Goal: Transaction & Acquisition: Purchase product/service

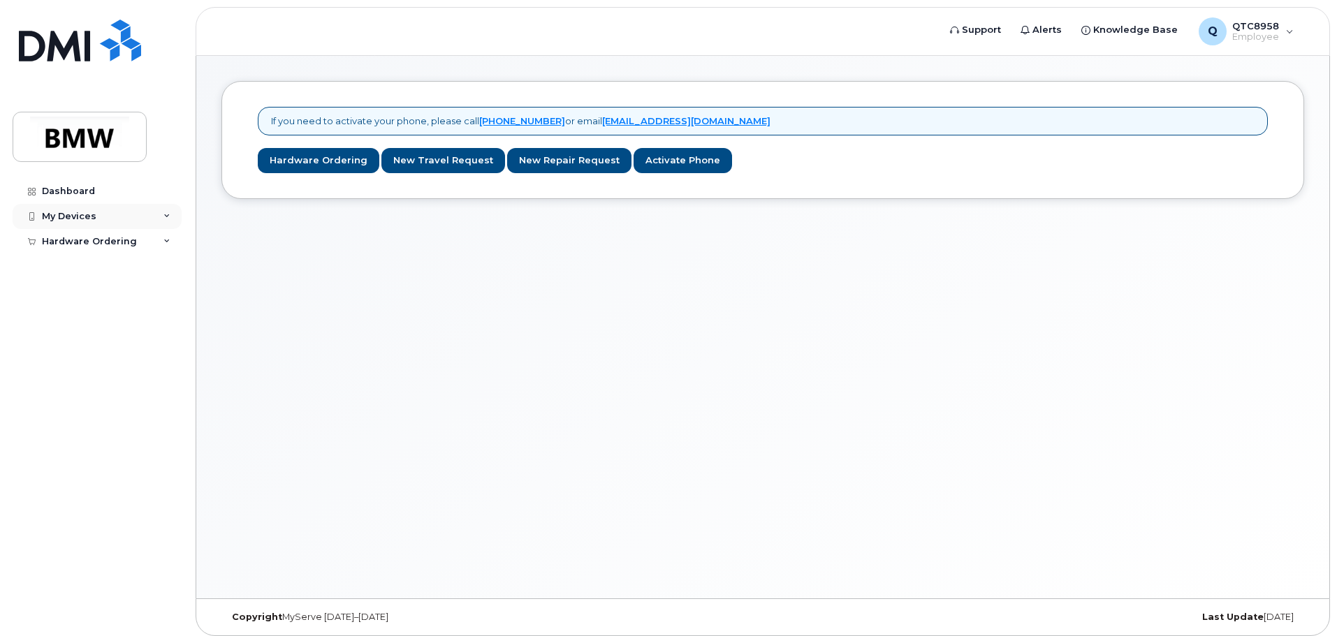
click at [58, 214] on div "My Devices" at bounding box center [69, 216] width 54 height 11
click at [89, 267] on div "Hardware Ordering" at bounding box center [89, 268] width 95 height 11
click at [95, 326] on div "New Order" at bounding box center [74, 320] width 53 height 13
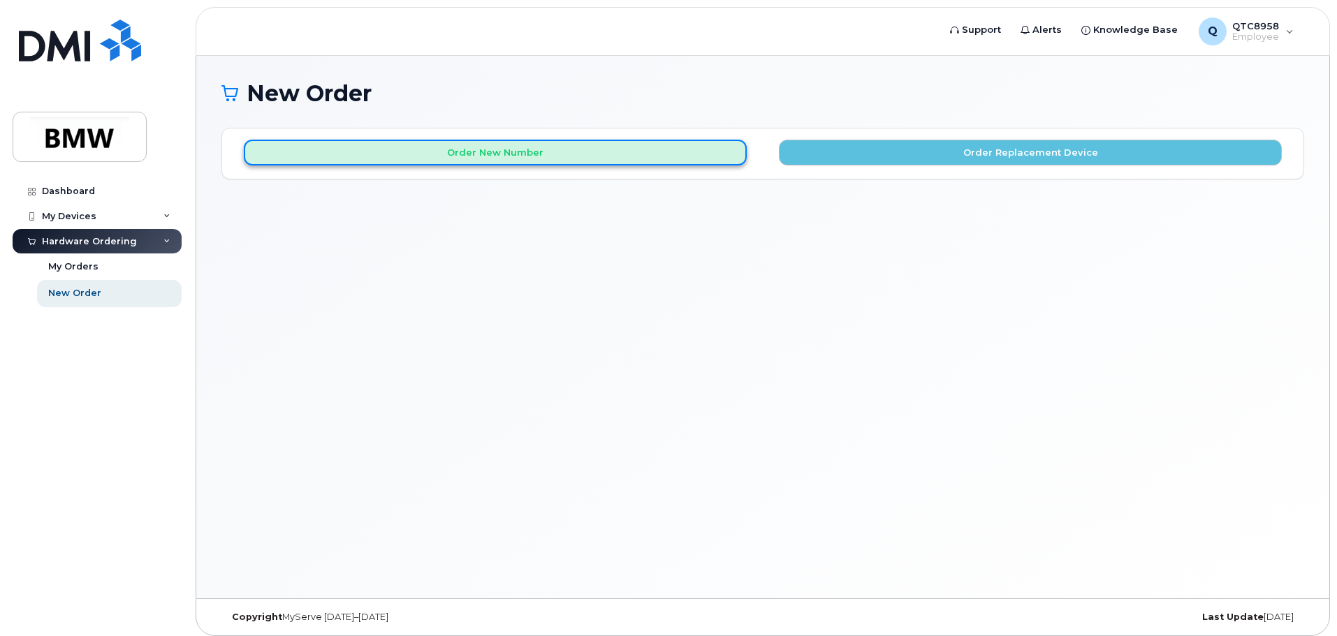
click at [513, 150] on button "Order New Number" at bounding box center [495, 153] width 503 height 26
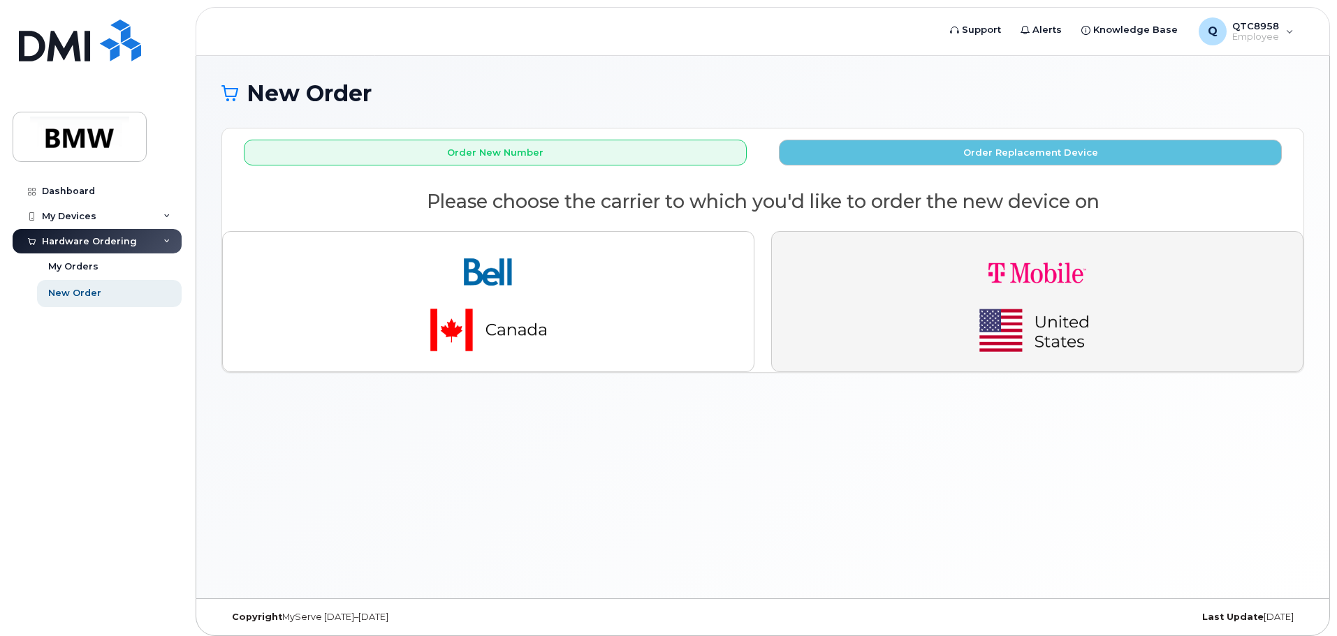
click at [904, 335] on button "button" at bounding box center [1037, 301] width 532 height 141
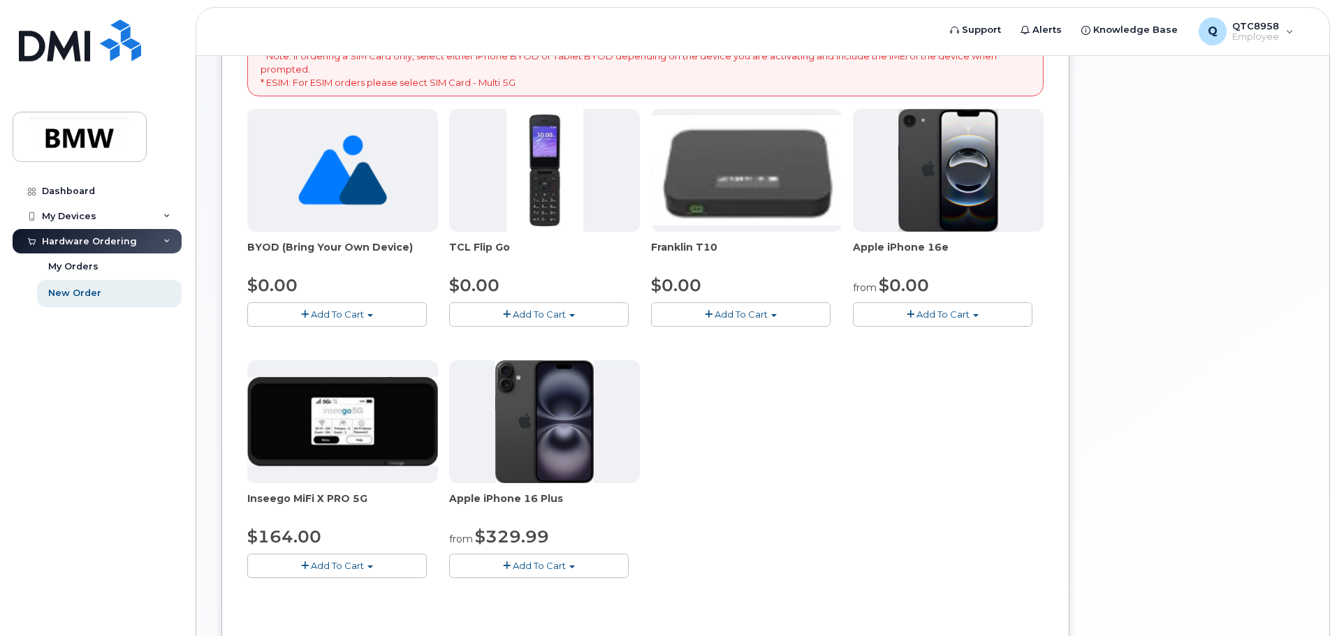
scroll to position [279, 0]
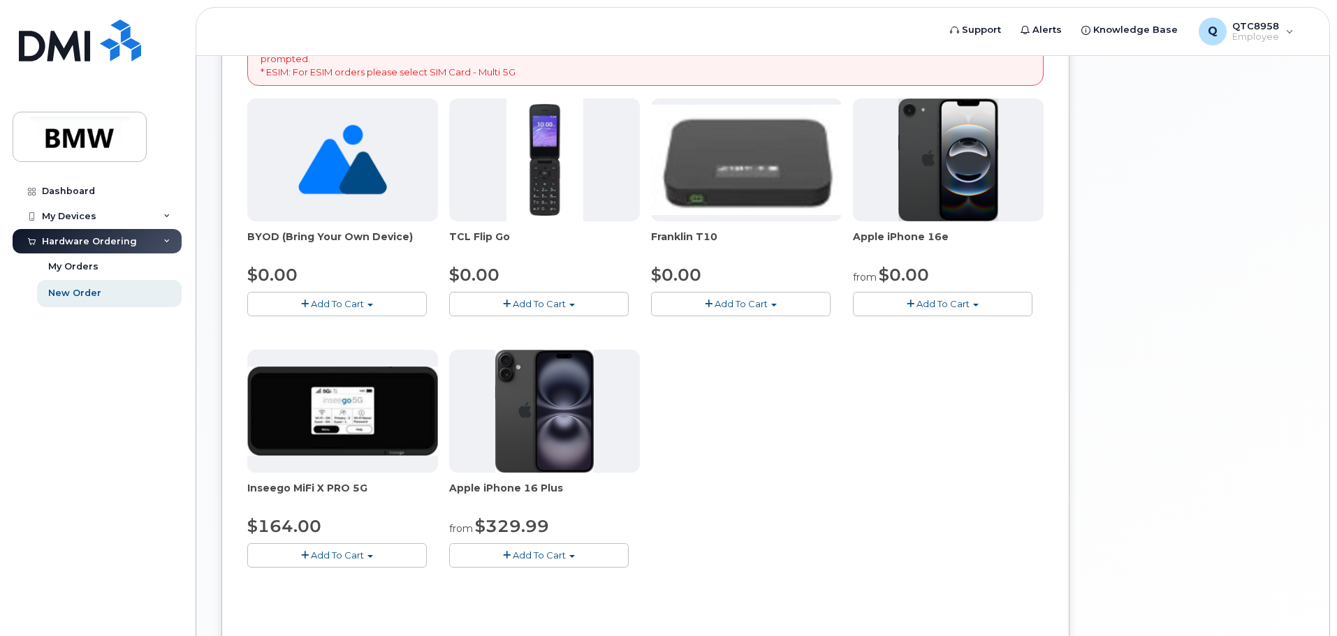
click at [979, 307] on button "Add To Cart" at bounding box center [943, 304] width 180 height 24
click at [968, 326] on link "$0.00 - 30 Month Activation (128GB)" at bounding box center [957, 329] width 201 height 17
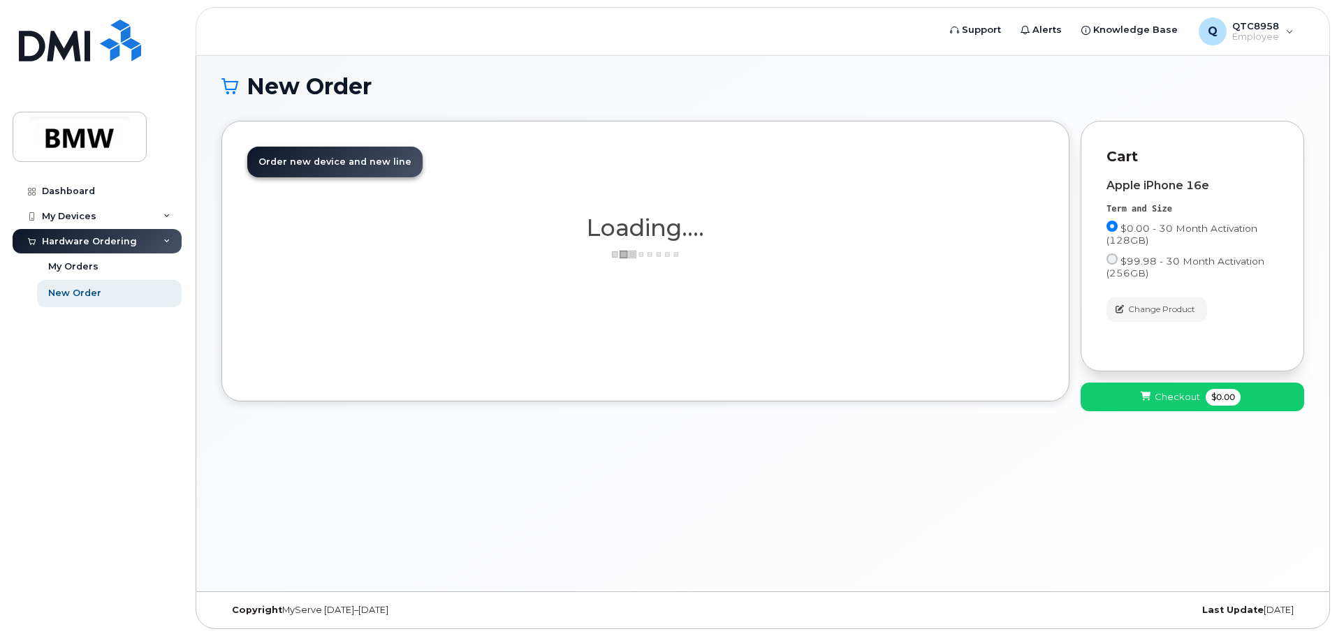
scroll to position [7, 0]
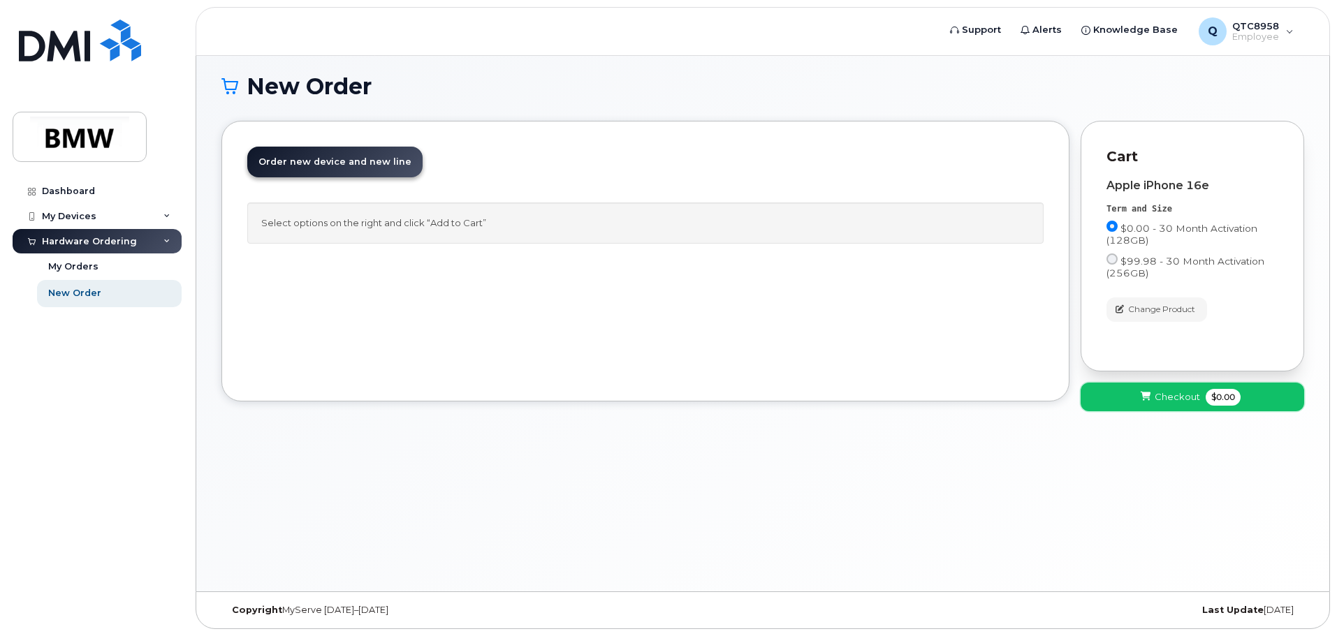
click at [1148, 398] on icon at bounding box center [1146, 397] width 10 height 9
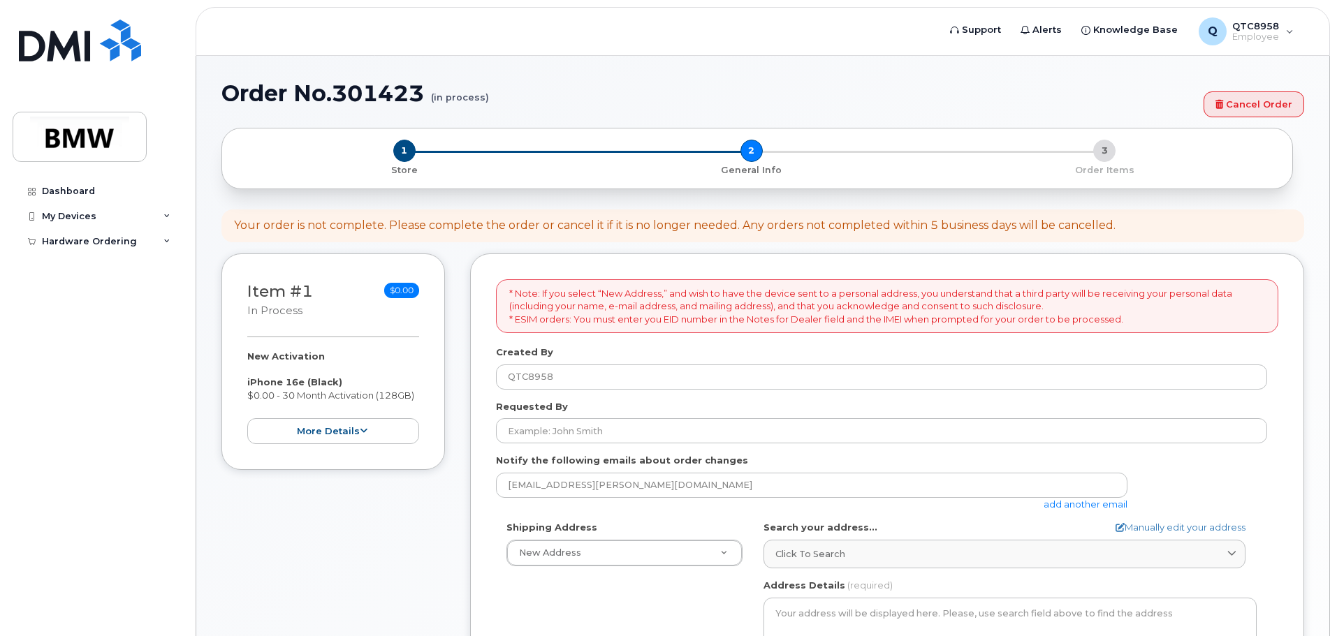
scroll to position [210, 0]
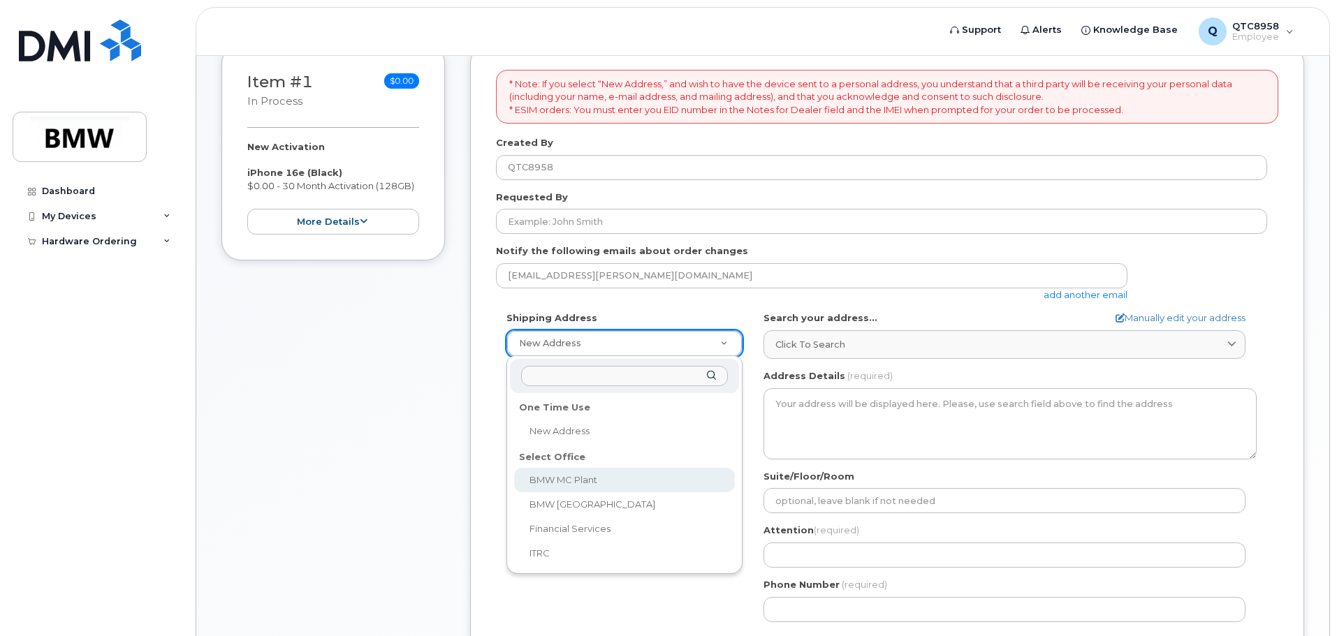
select select
type textarea "1400 Highway 101 S GREER SC 29651-6731 UNITED STATES Greer South Carolina 29651…"
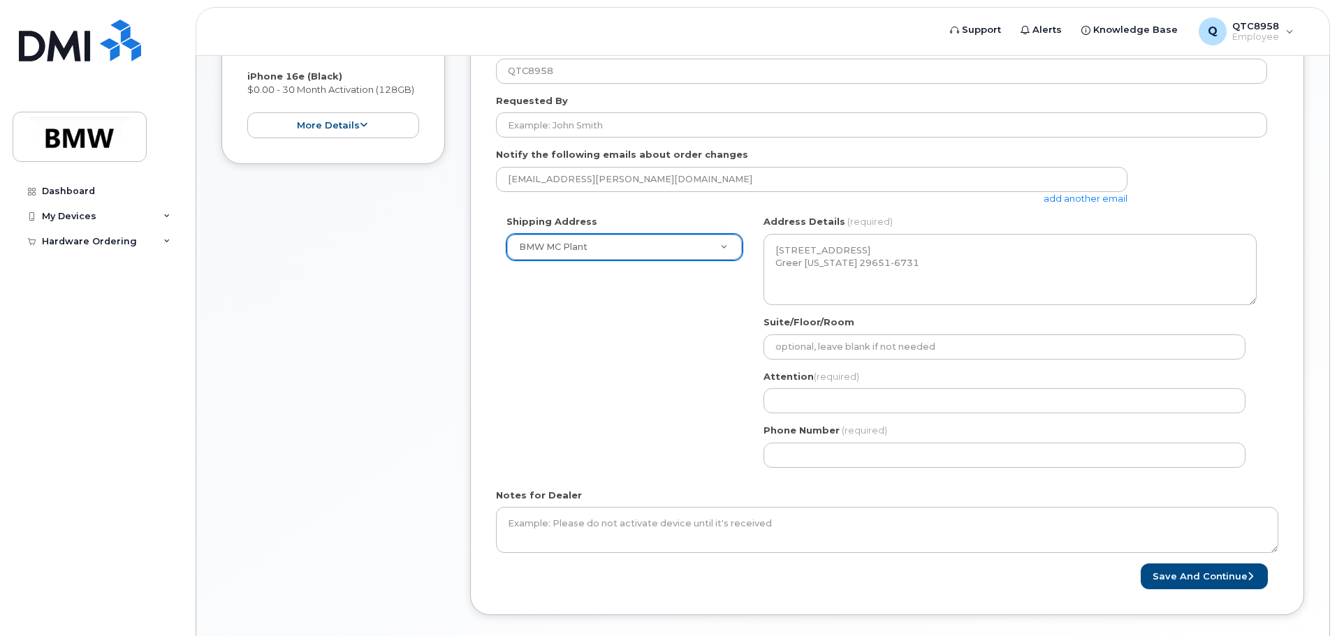
scroll to position [236, 0]
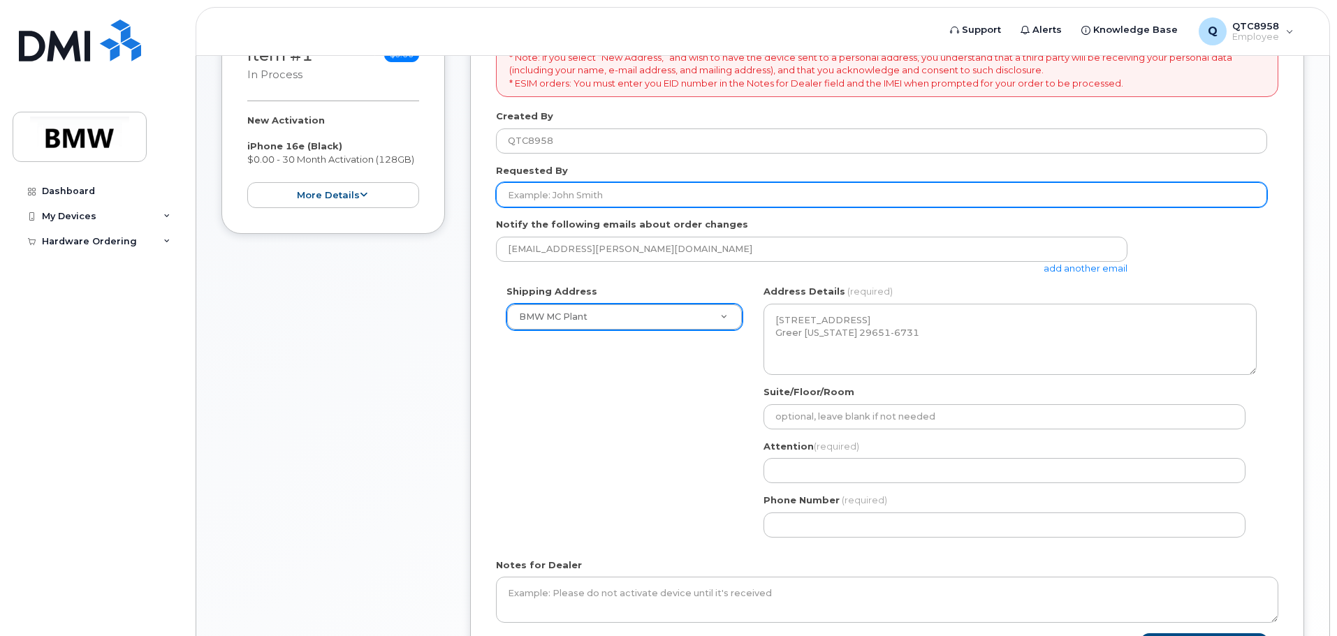
click at [581, 198] on input "Requested By" at bounding box center [881, 194] width 771 height 25
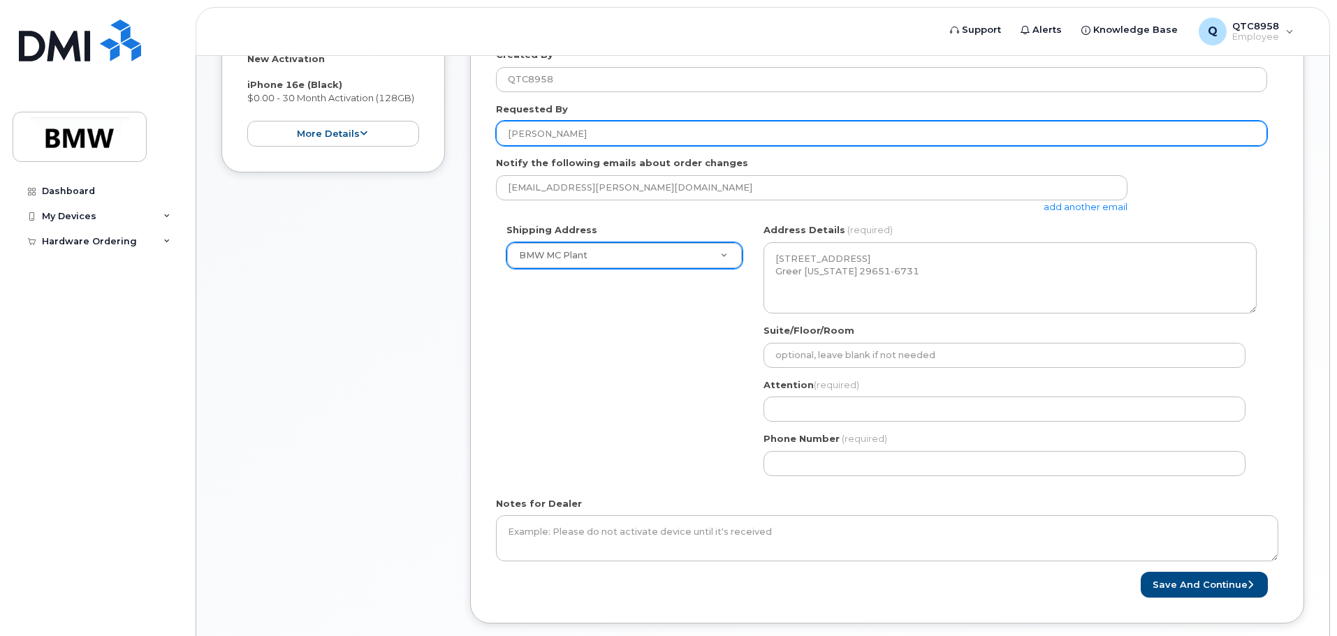
scroll to position [376, 0]
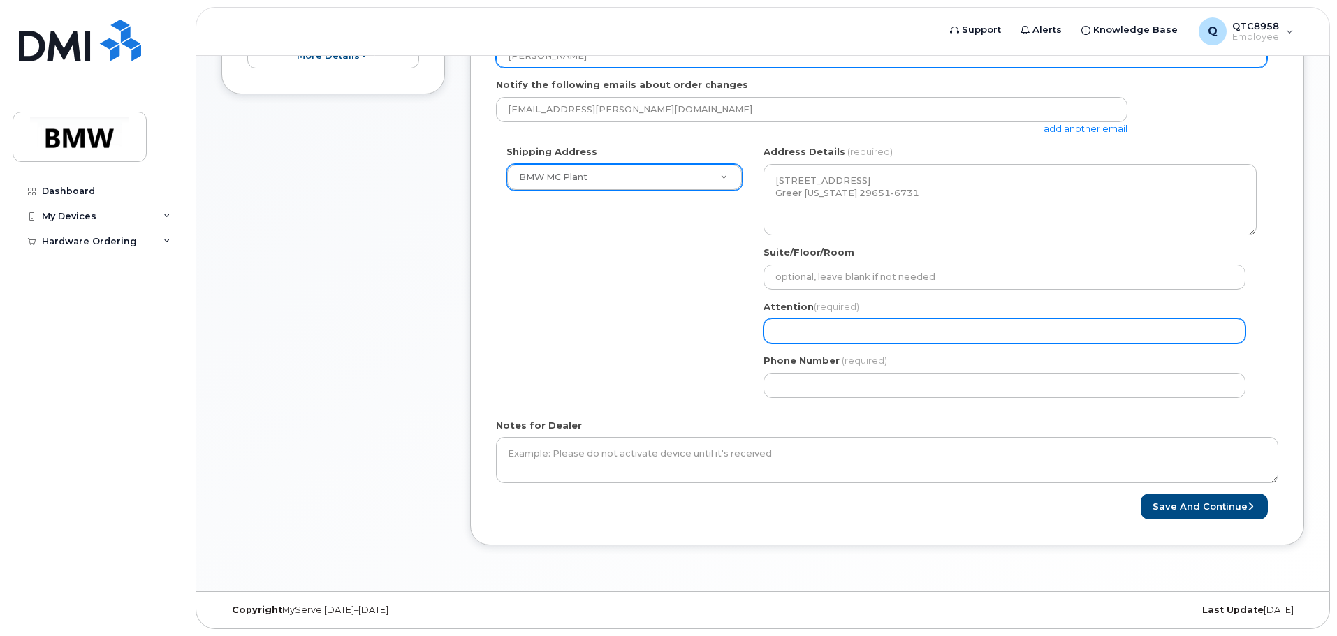
type input "Jasmine Walker"
click at [800, 334] on input "Attention (required)" at bounding box center [1005, 331] width 482 height 25
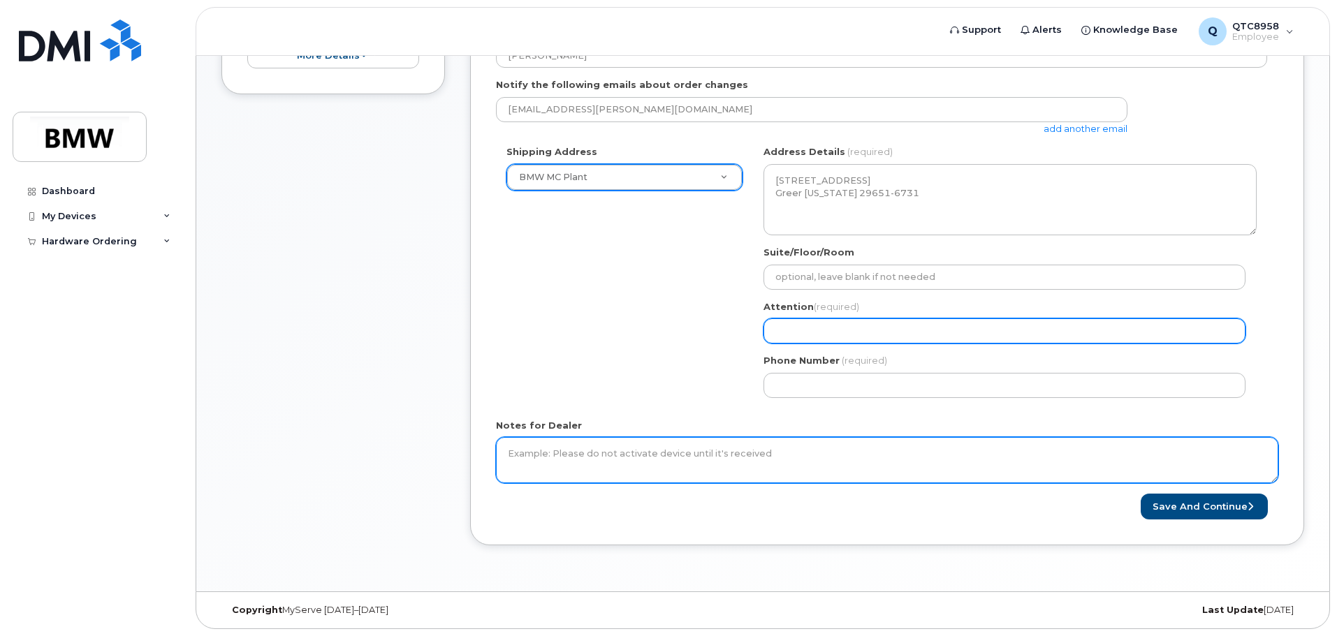
select select
type input "P"
select select
type input "Pa"
select select
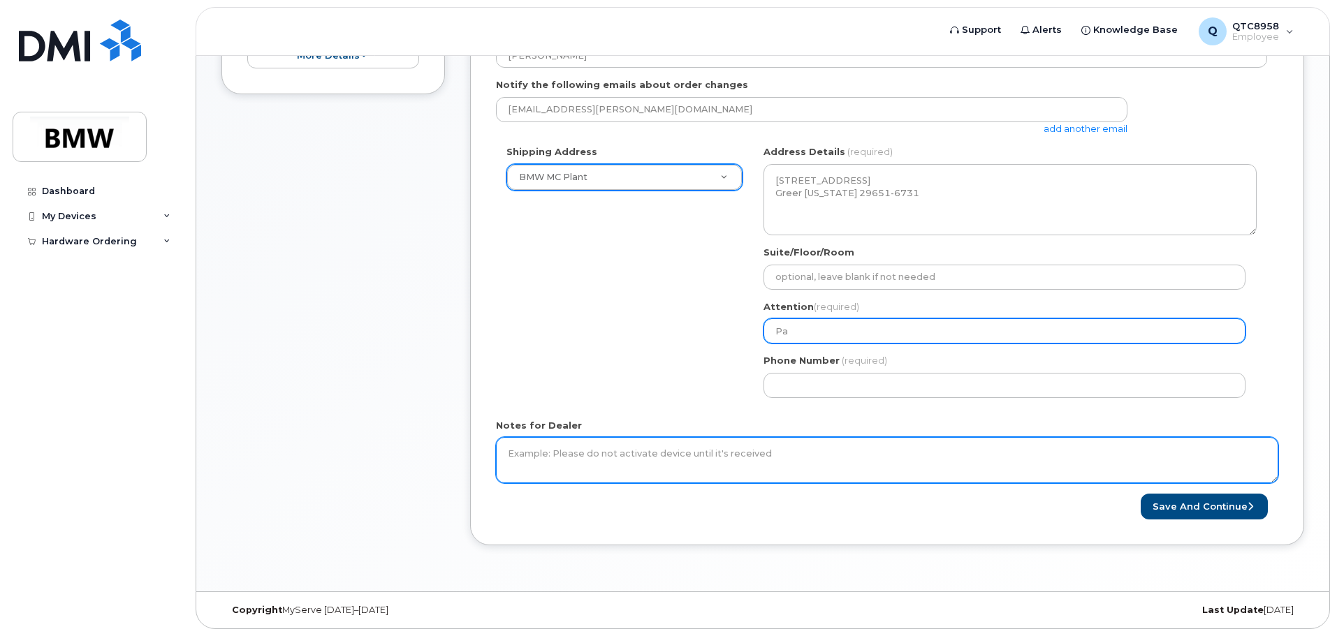
type input "Pau"
select select
type input "Paul"
select select
type input "Paul J"
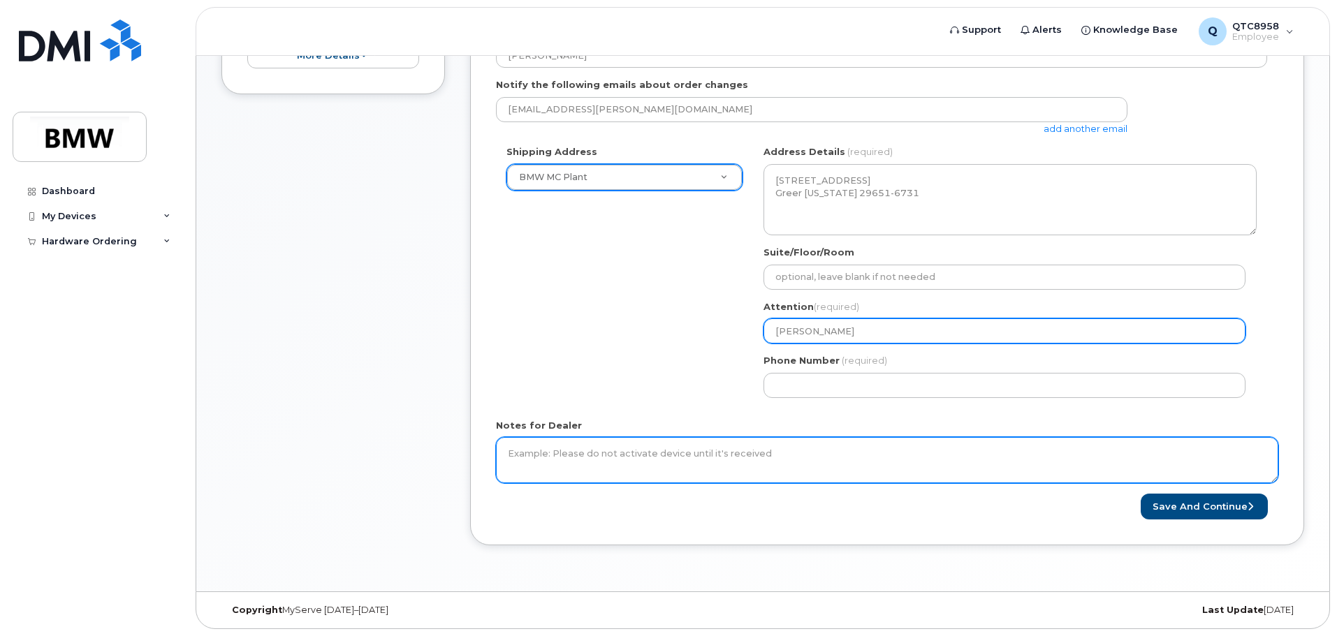
select select
type input "Paul Je"
select select
type input "Paul Jef"
select select
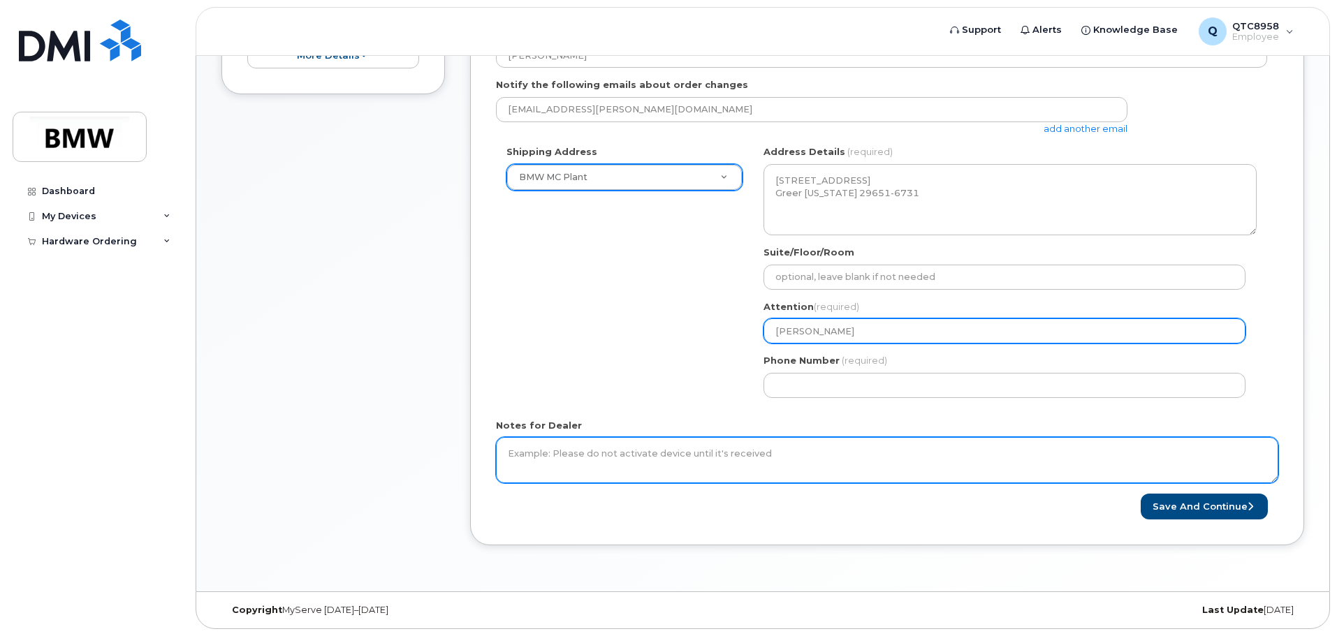
type input "Paul Jeff"
select select
type input "Paul Jeffi"
select select
type input "Paul Jeffie"
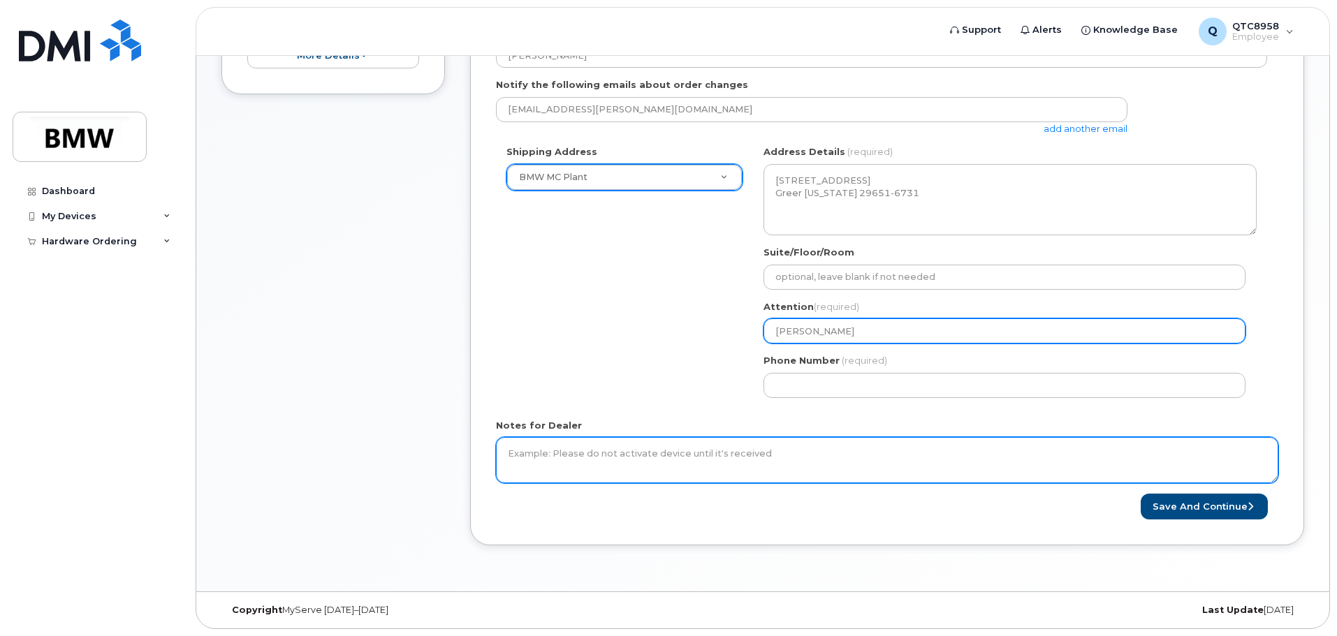
select select
type input "Paul Jeffier"
select select
type input "Paul Jeffiers"
select select
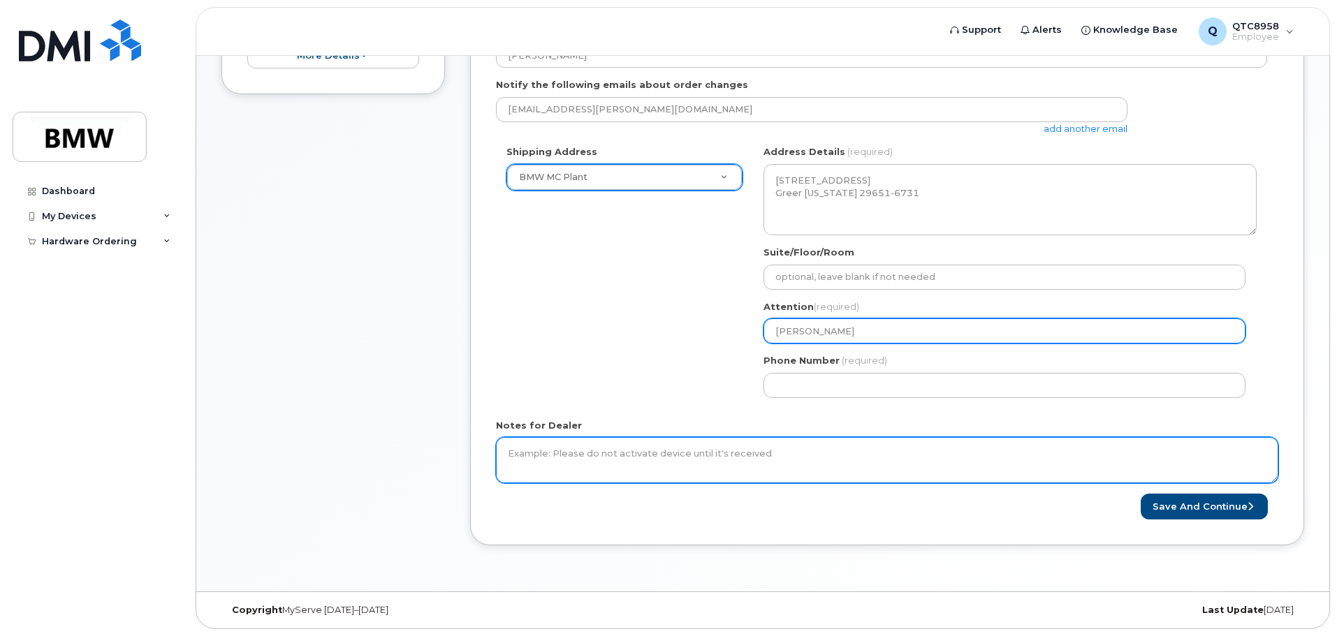
type input "Paul Jeffier"
select select
type input "Paul Jeffie"
select select
type input "Paul Jeffi"
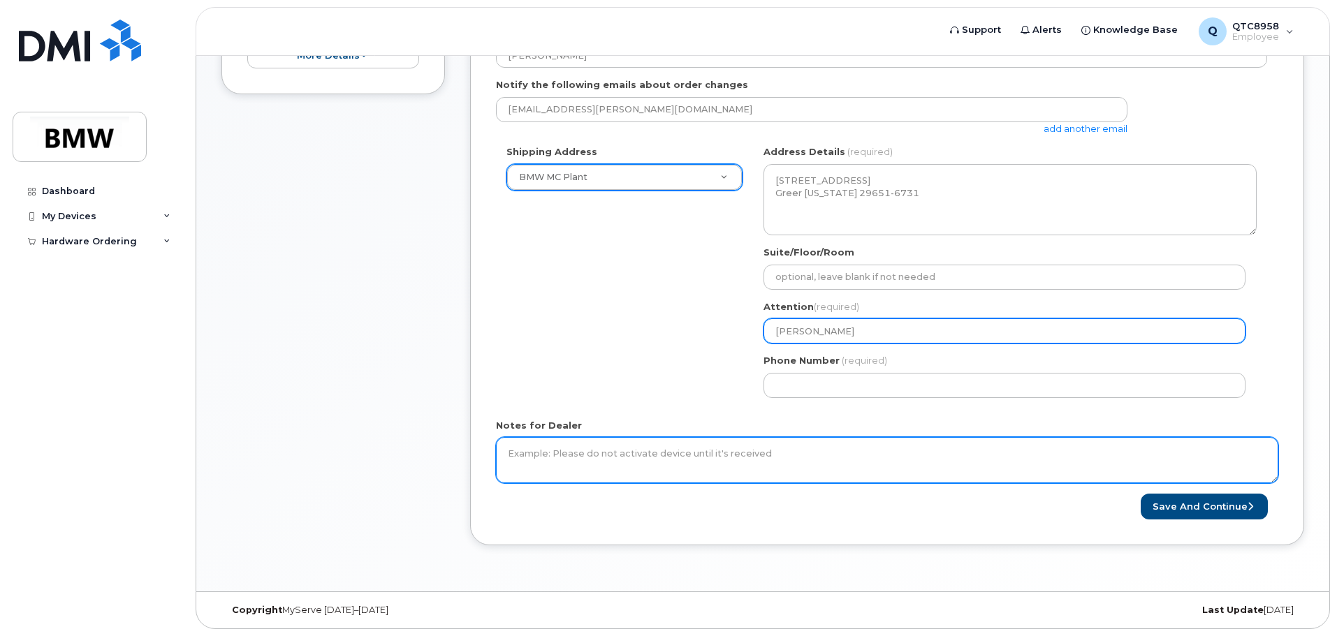
select select
type input "Paul Jeff"
select select
type input "Paul Jeffe"
select select
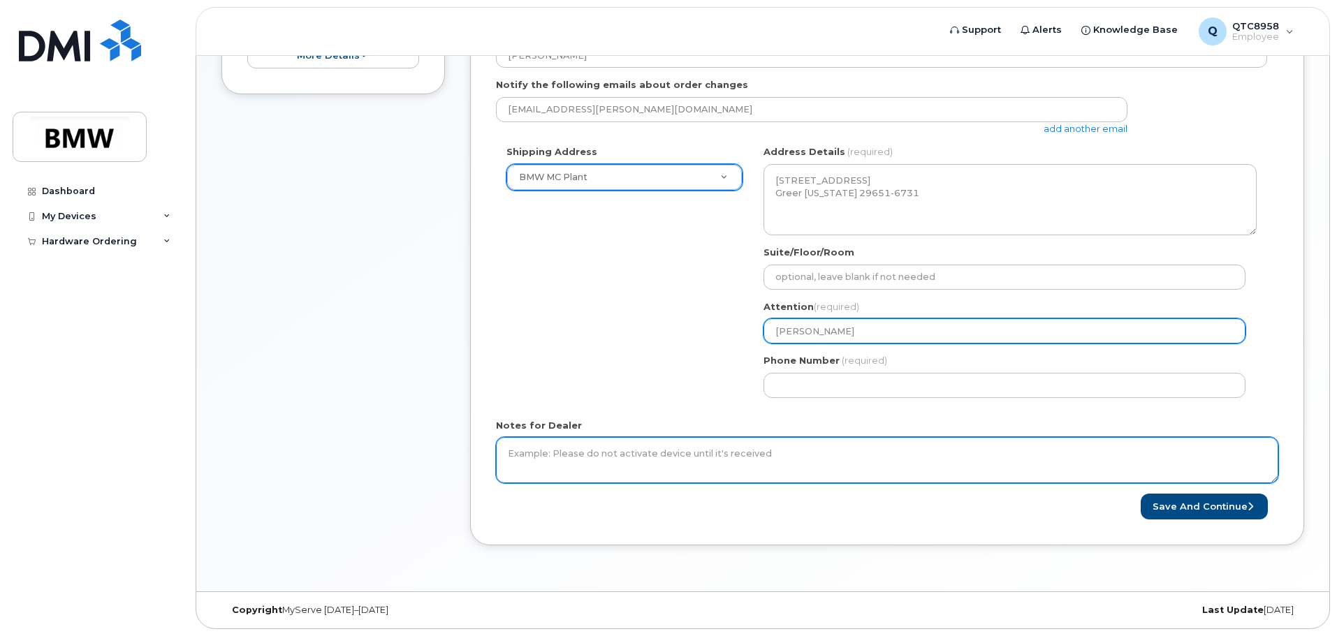
type input "Paul Jeffer"
select select
type input "Paul Jefferi"
select select
type input "Paul Jefferie"
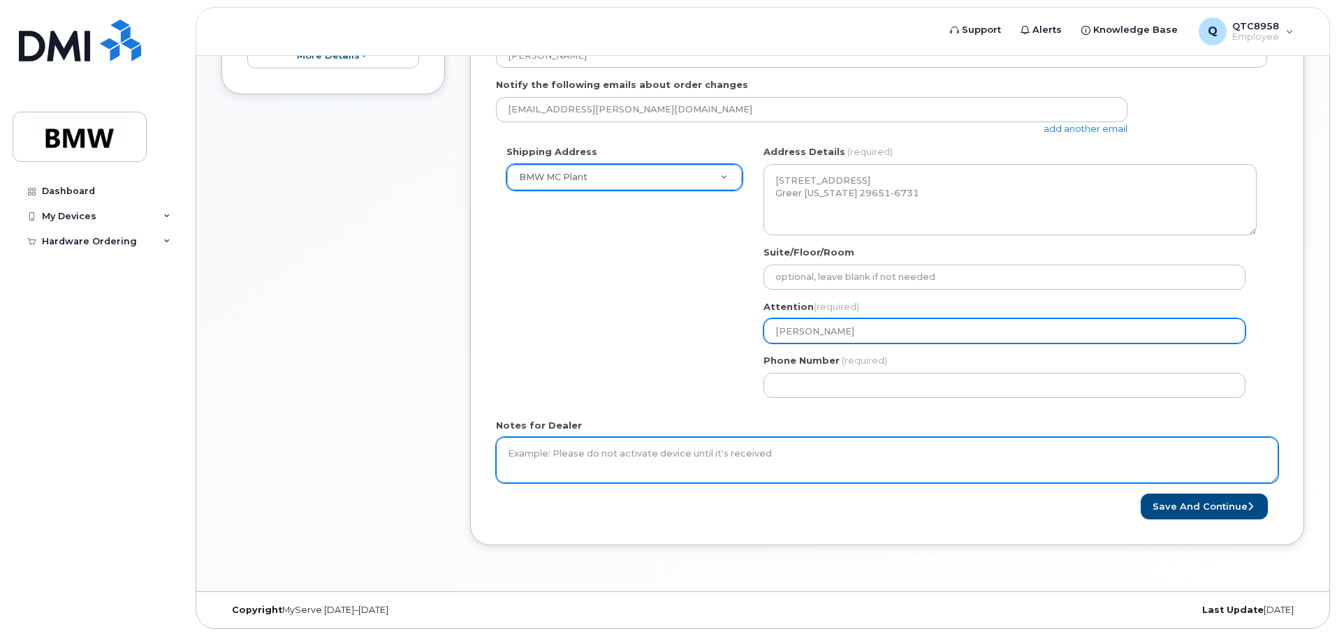
select select
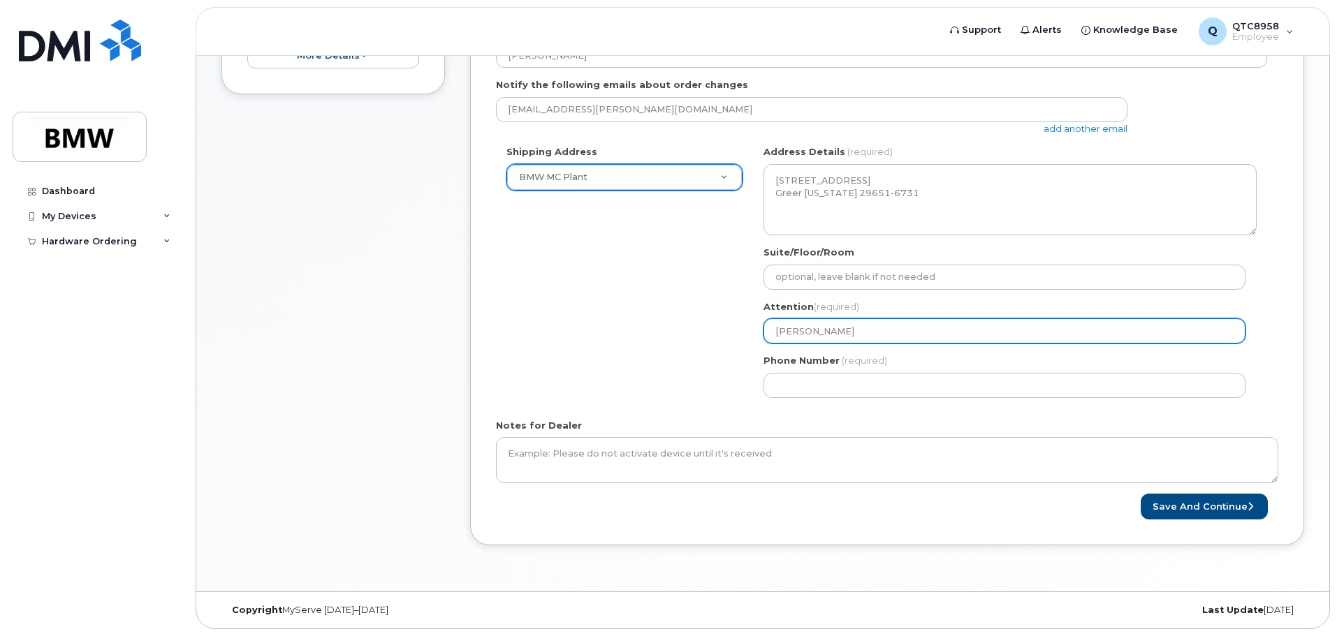
type input "[PERSON_NAME]"
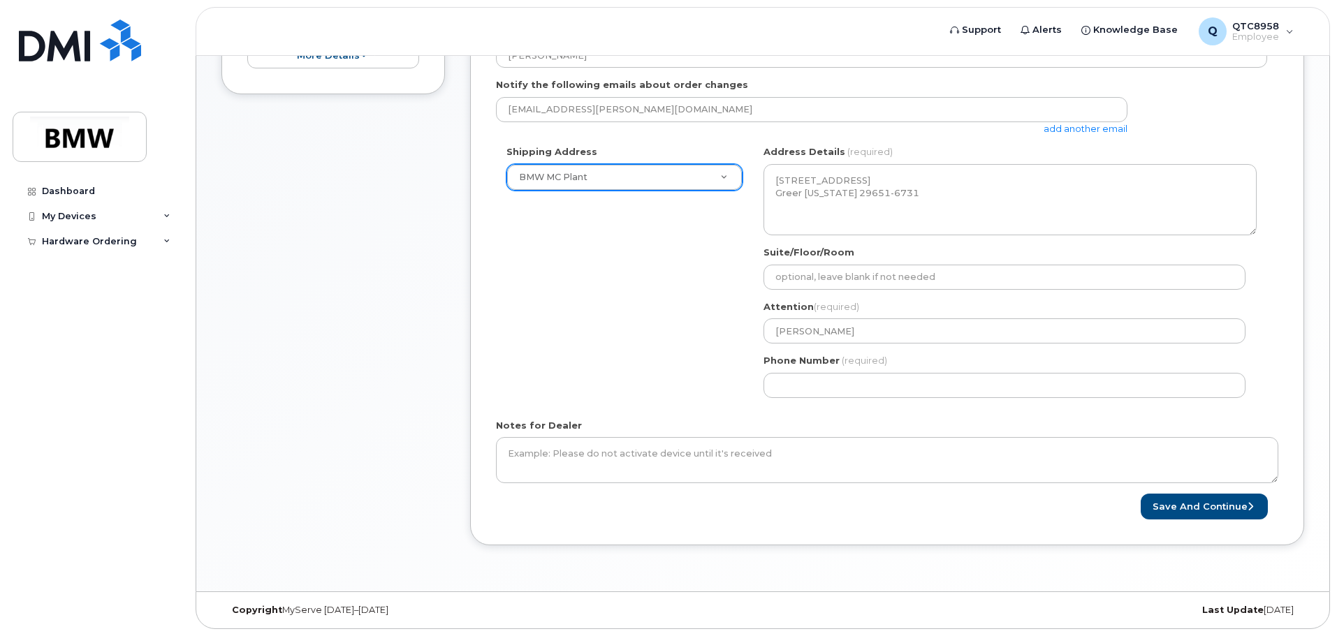
click at [733, 386] on div "Shipping Address BMW MC Plant New Address BMW MC Plant BMW North America Financ…" at bounding box center [881, 276] width 771 height 263
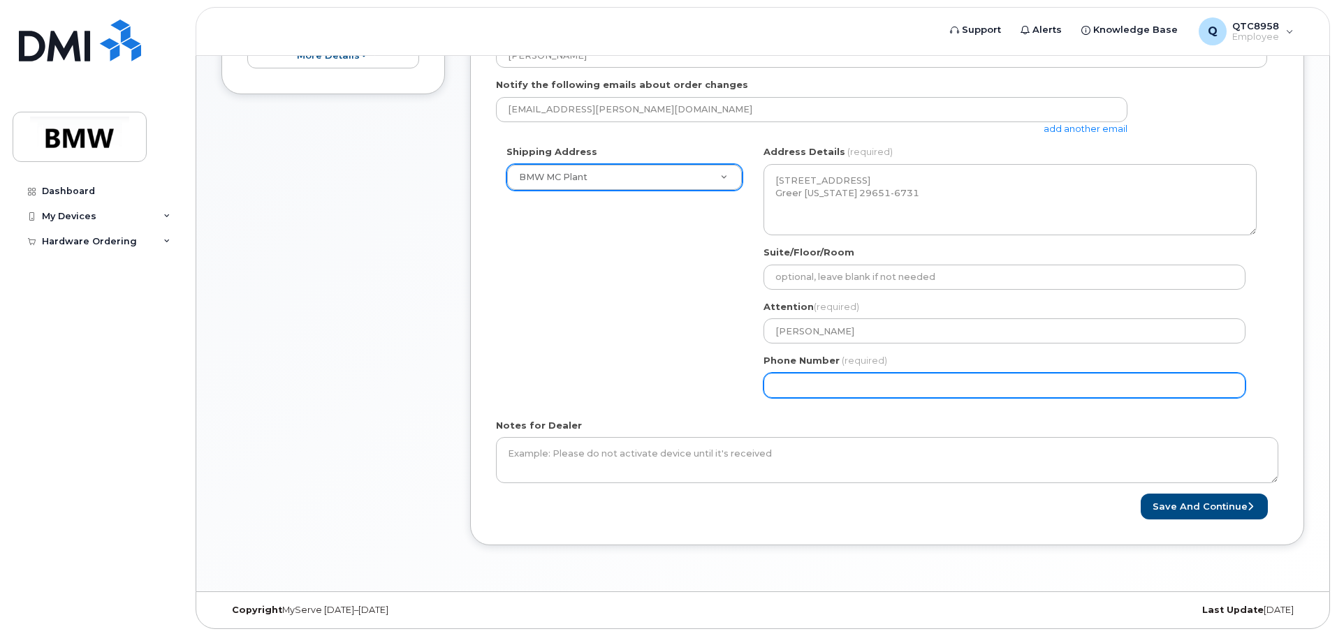
click at [897, 379] on input "Phone Number" at bounding box center [1005, 385] width 482 height 25
select select
type input "864802659"
select select
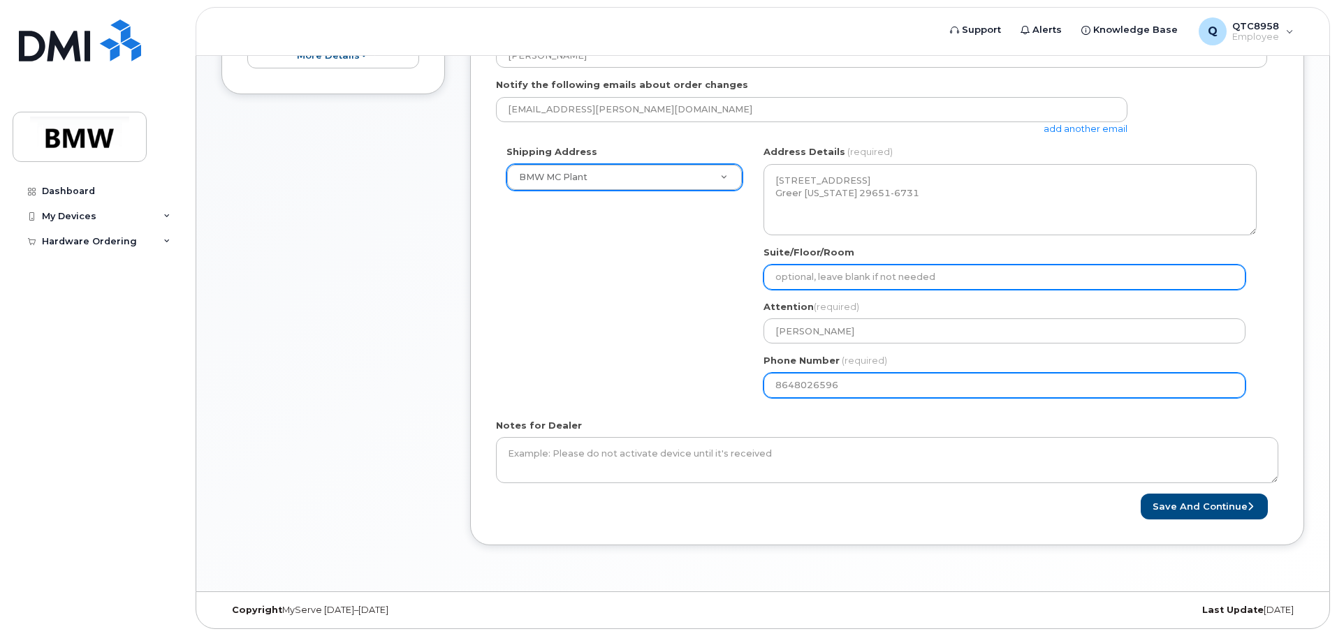
type input "8648026596"
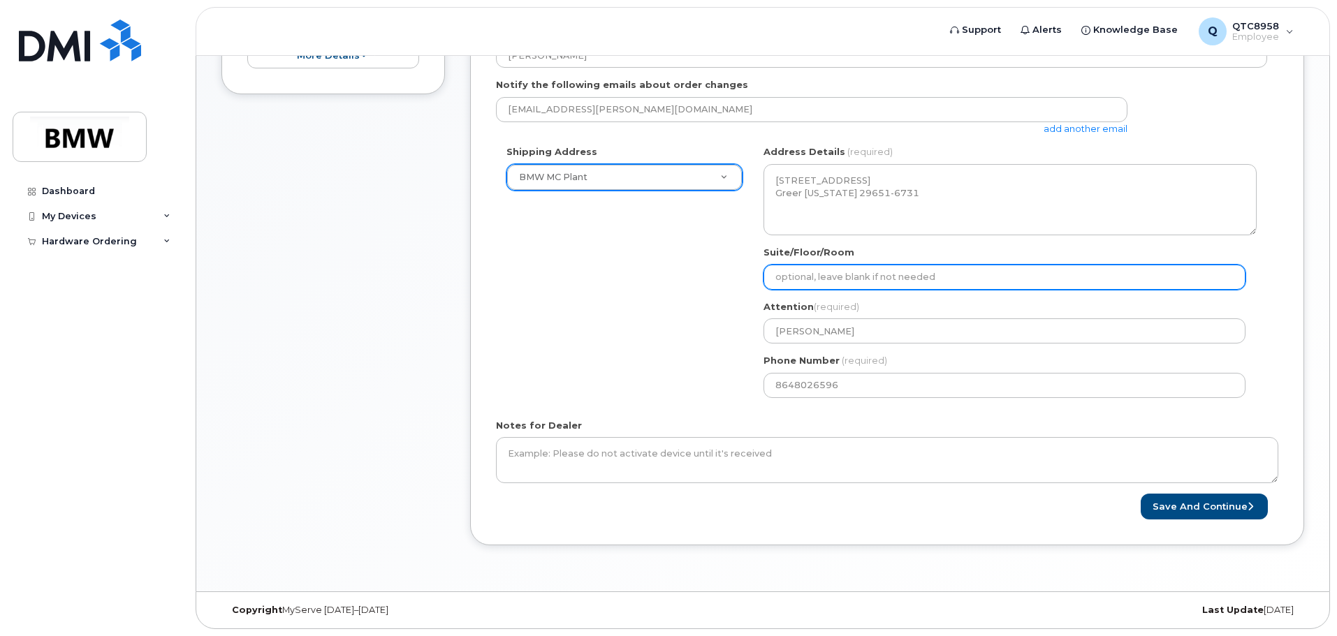
click at [886, 279] on input "Suite/Floor/Room" at bounding box center [1005, 277] width 482 height 25
select select
type input "C"
select select
type input "Co"
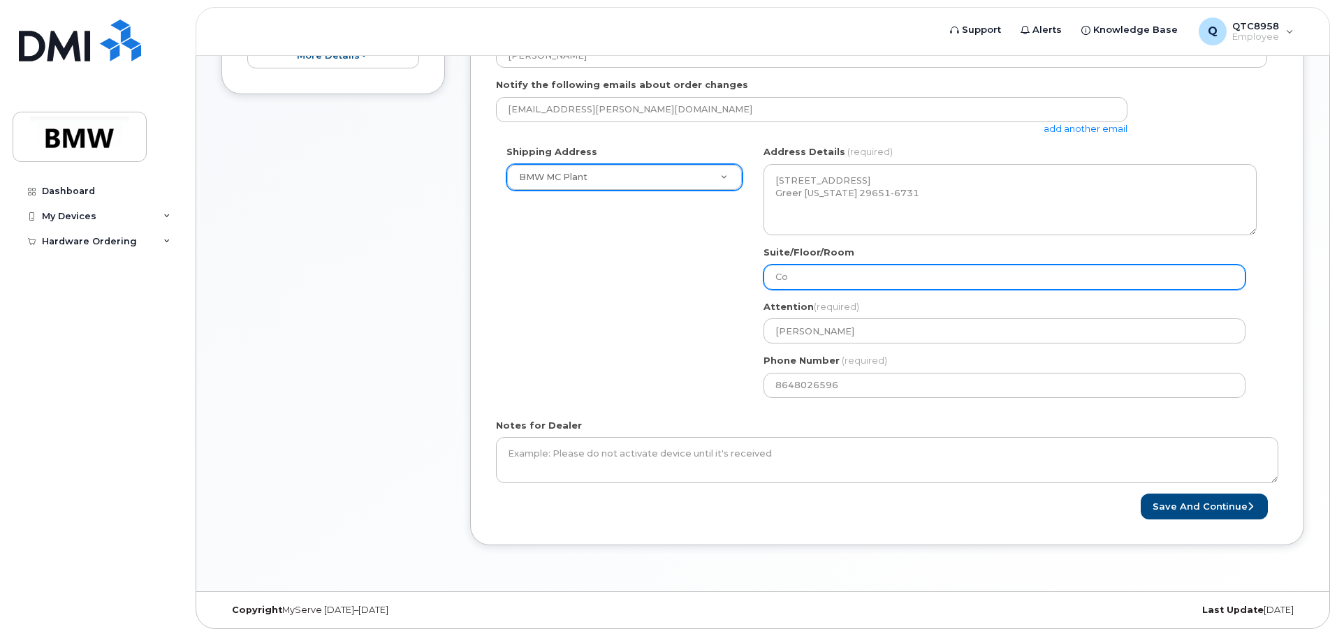
select select
type input "Col"
select select
type input "Colu"
select select
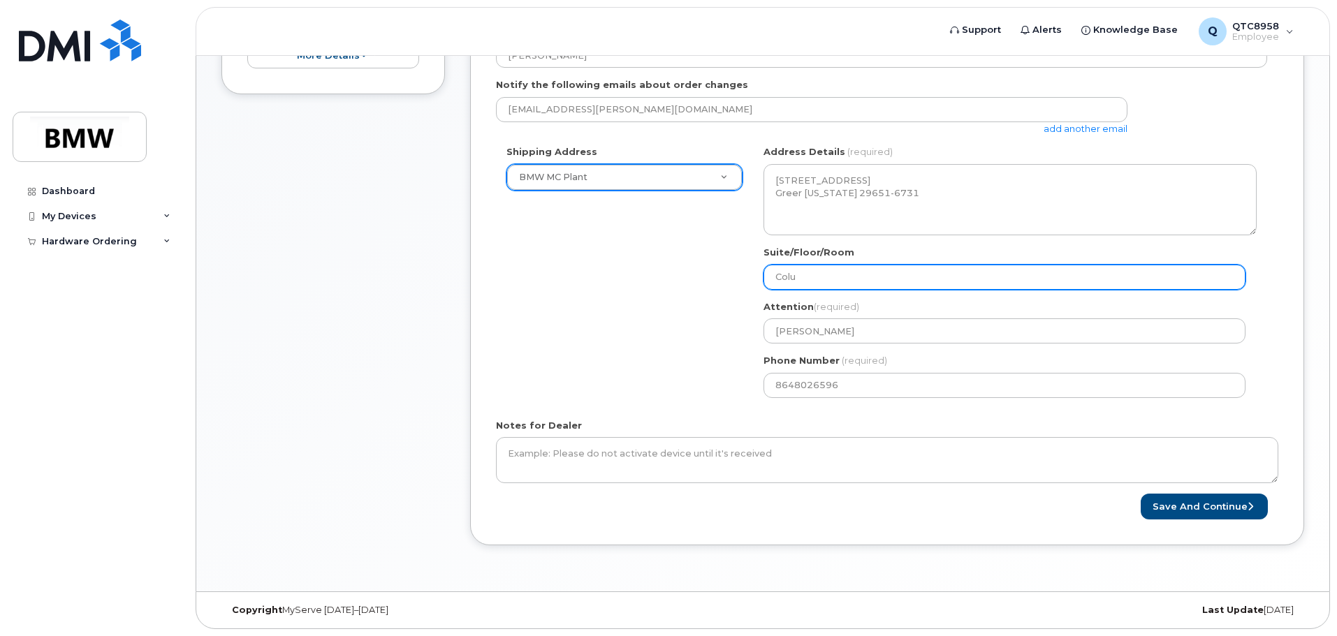
type input "Colum"
select select
type input "Column"
select select
type input "Column A"
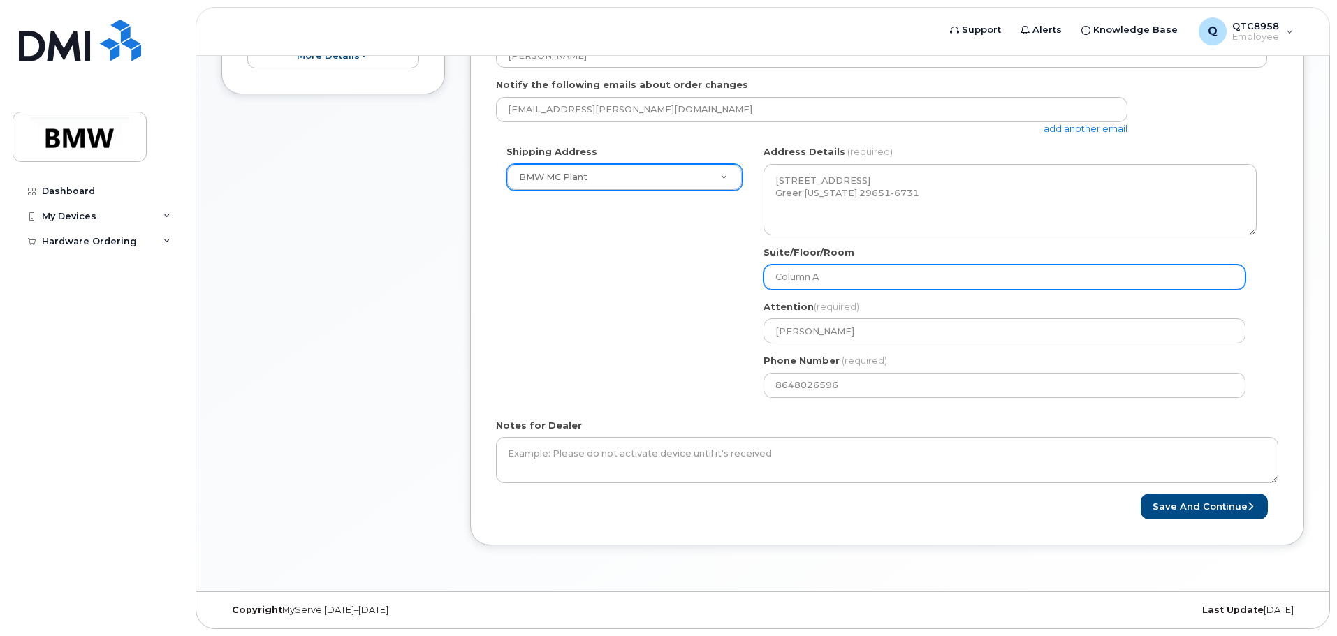
select select
type input "Column AF"
select select
type input "Column AF1"
select select
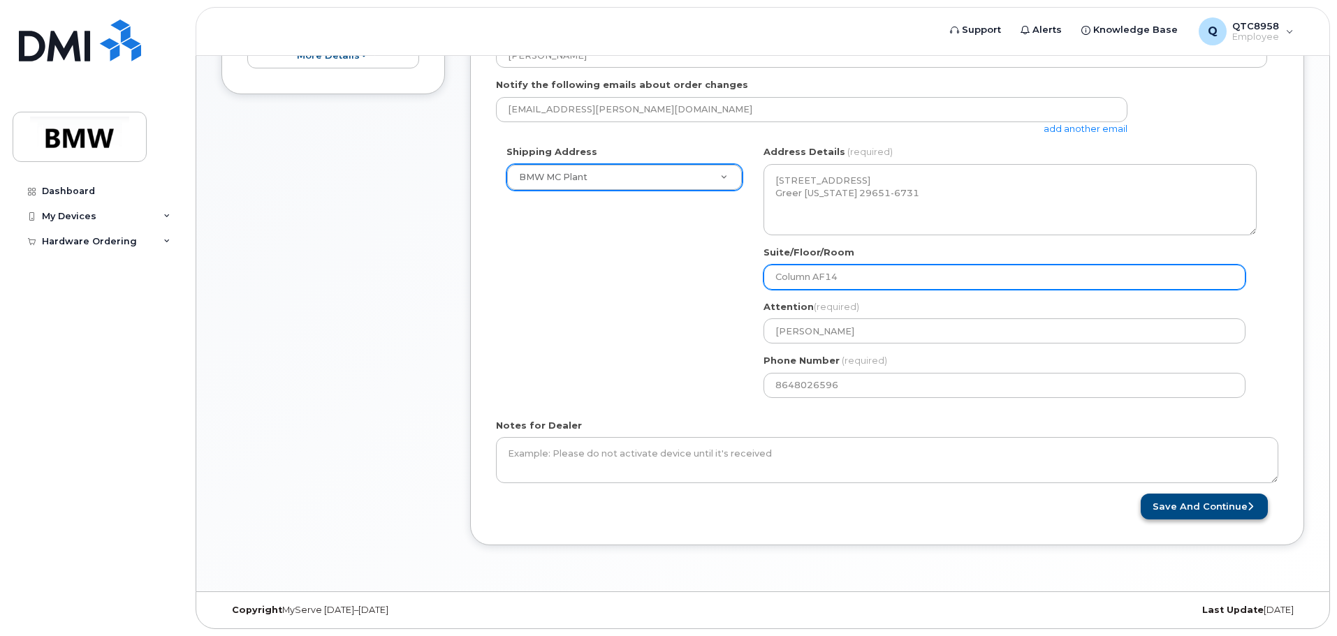
type input "Column AF14"
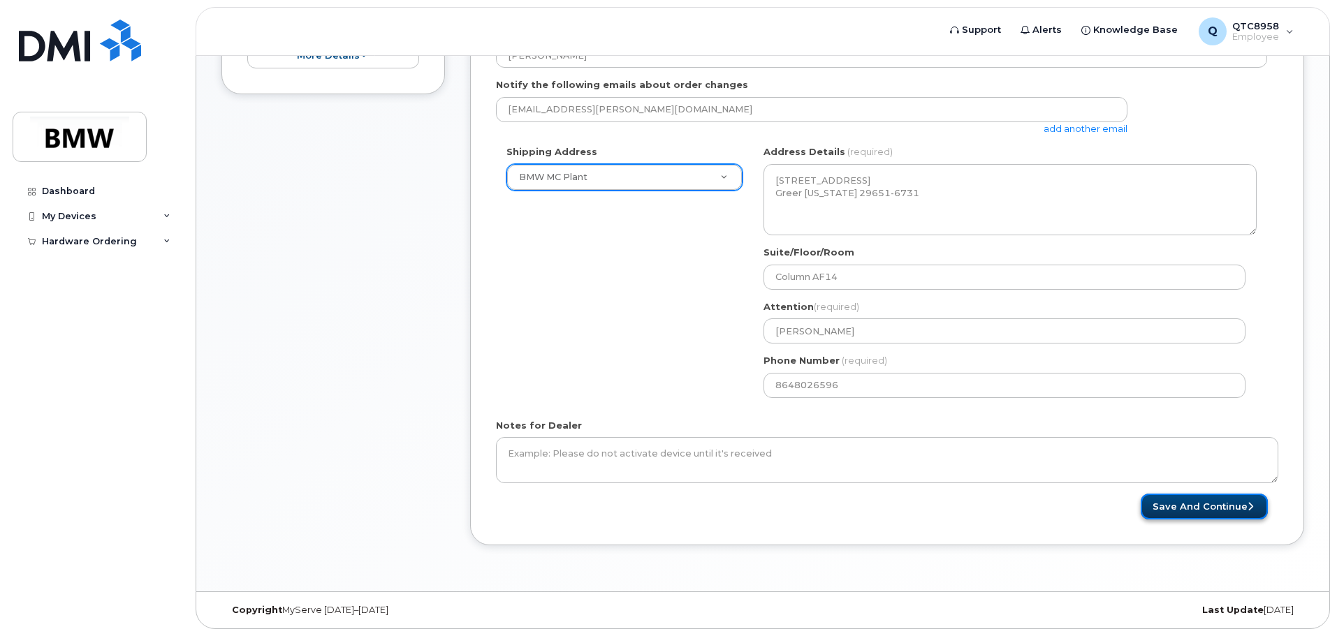
click at [1176, 513] on button "Save and Continue" at bounding box center [1204, 507] width 127 height 26
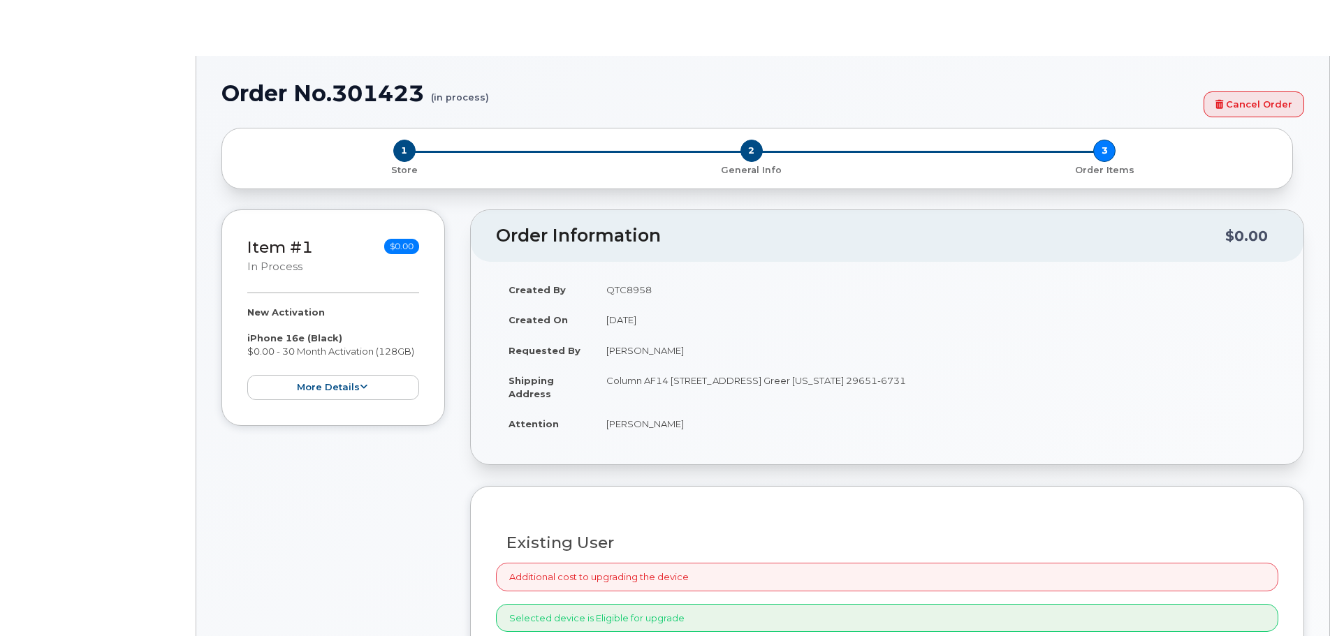
select select "1885307"
radio input "true"
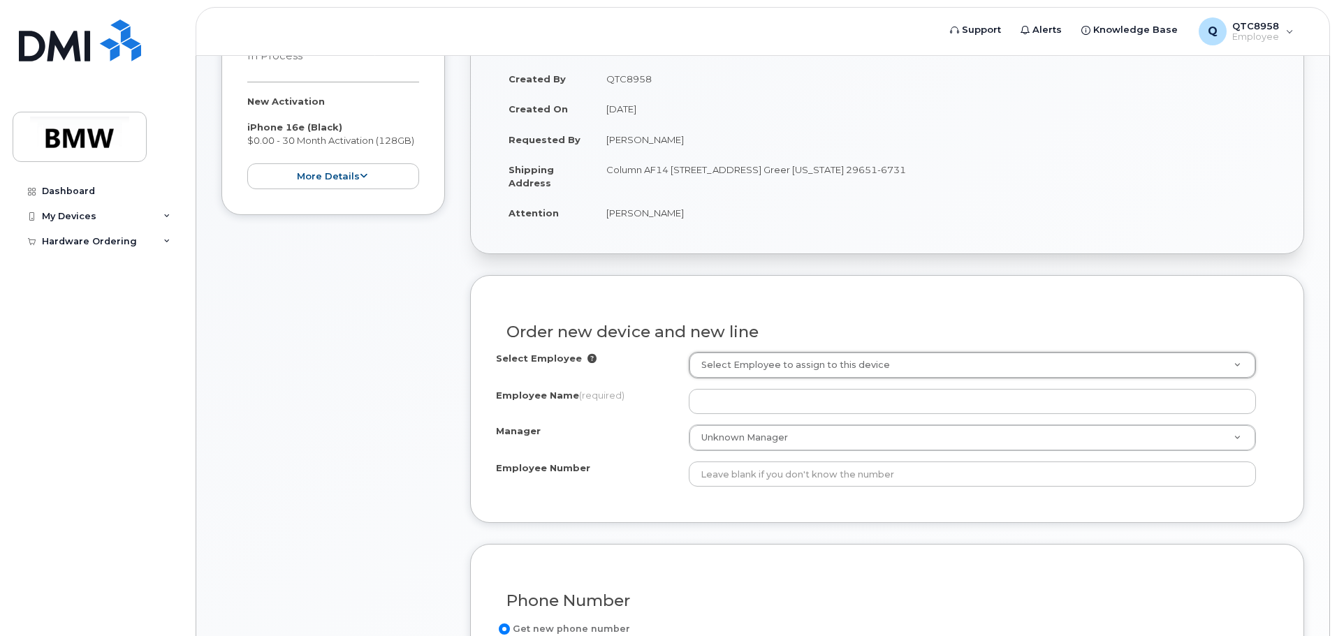
scroll to position [279, 0]
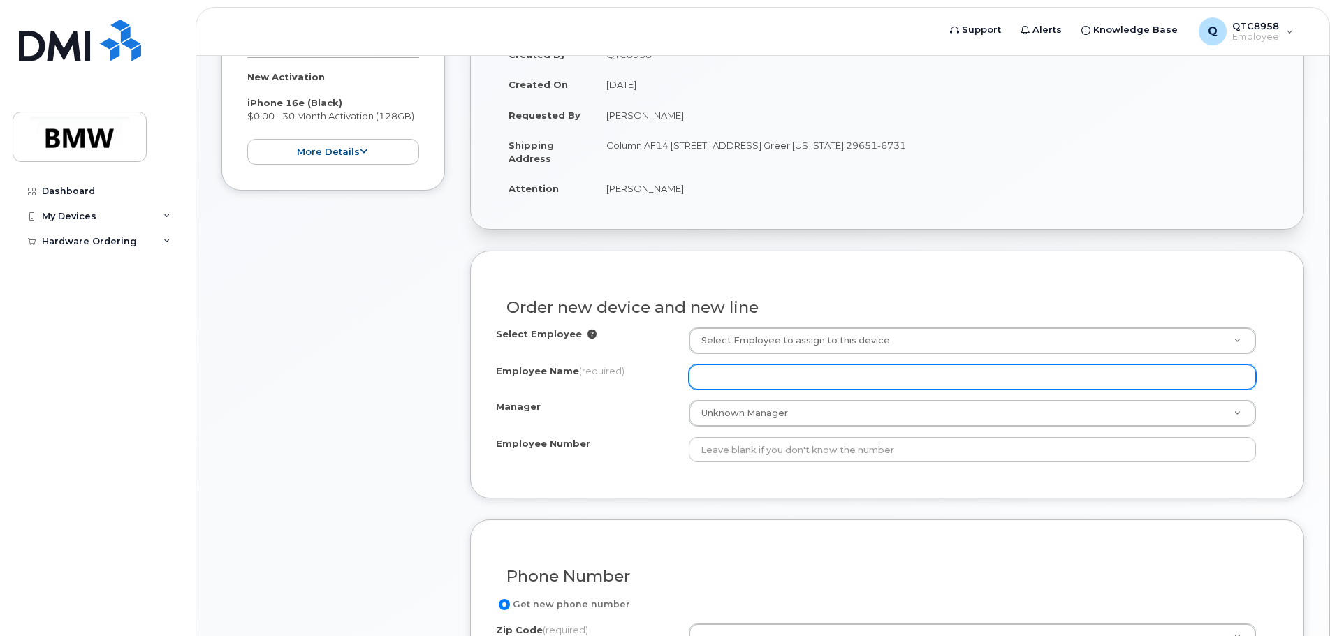
click at [848, 382] on input "Employee Name (required)" at bounding box center [972, 377] width 567 height 25
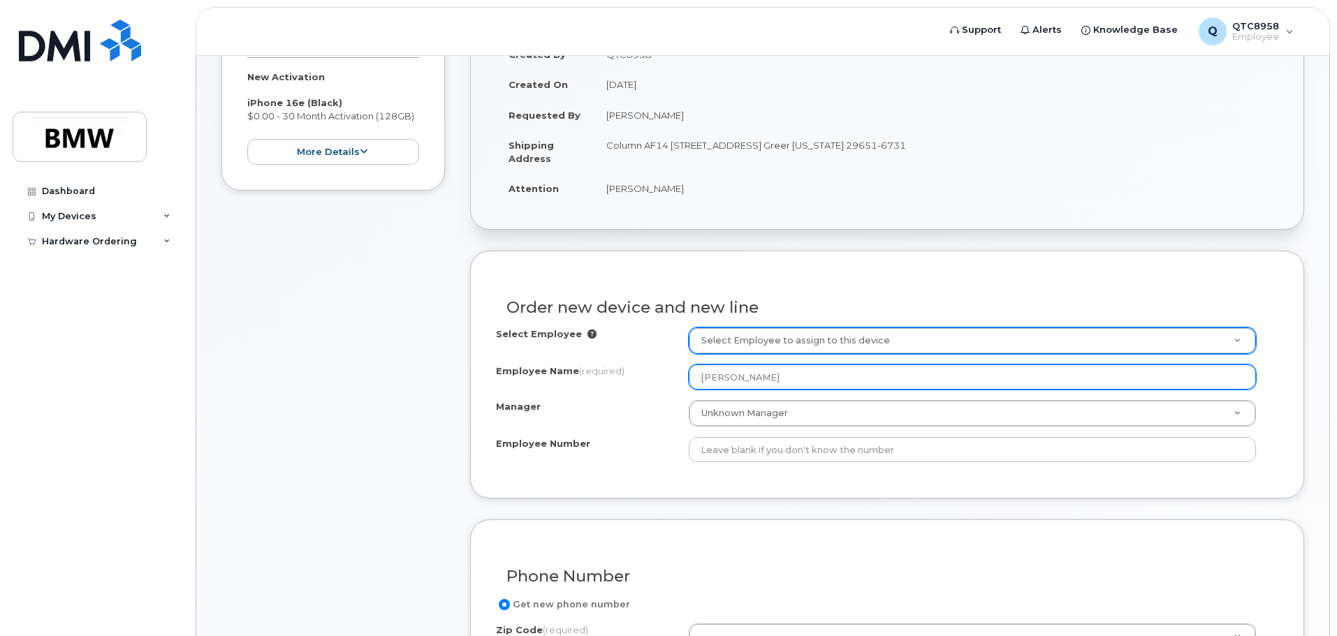
type input "Jasmine Walker"
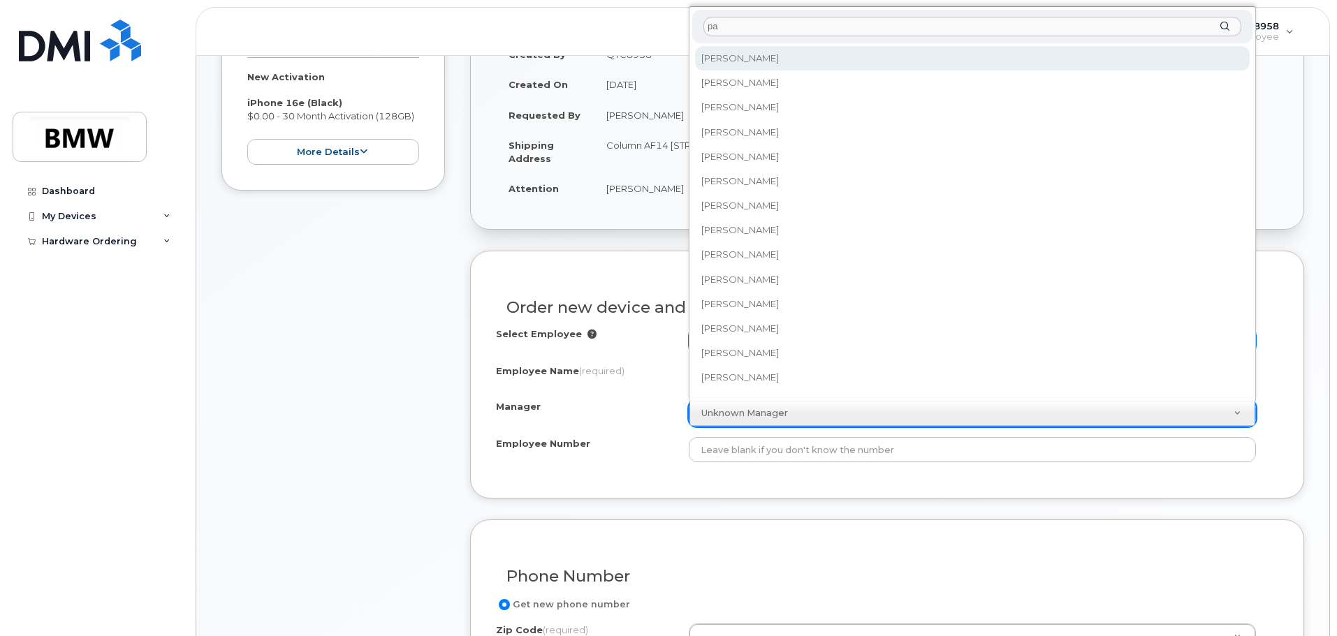
type input "p"
type input "j"
type input "p"
type input "m"
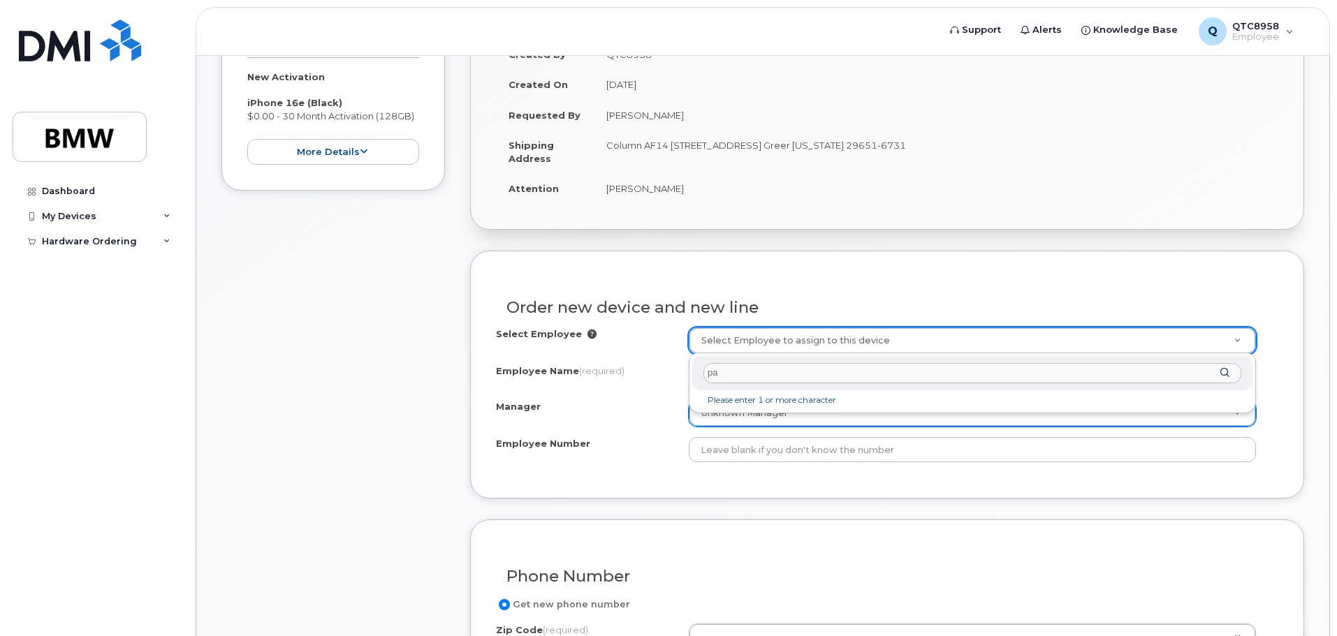
type input "p"
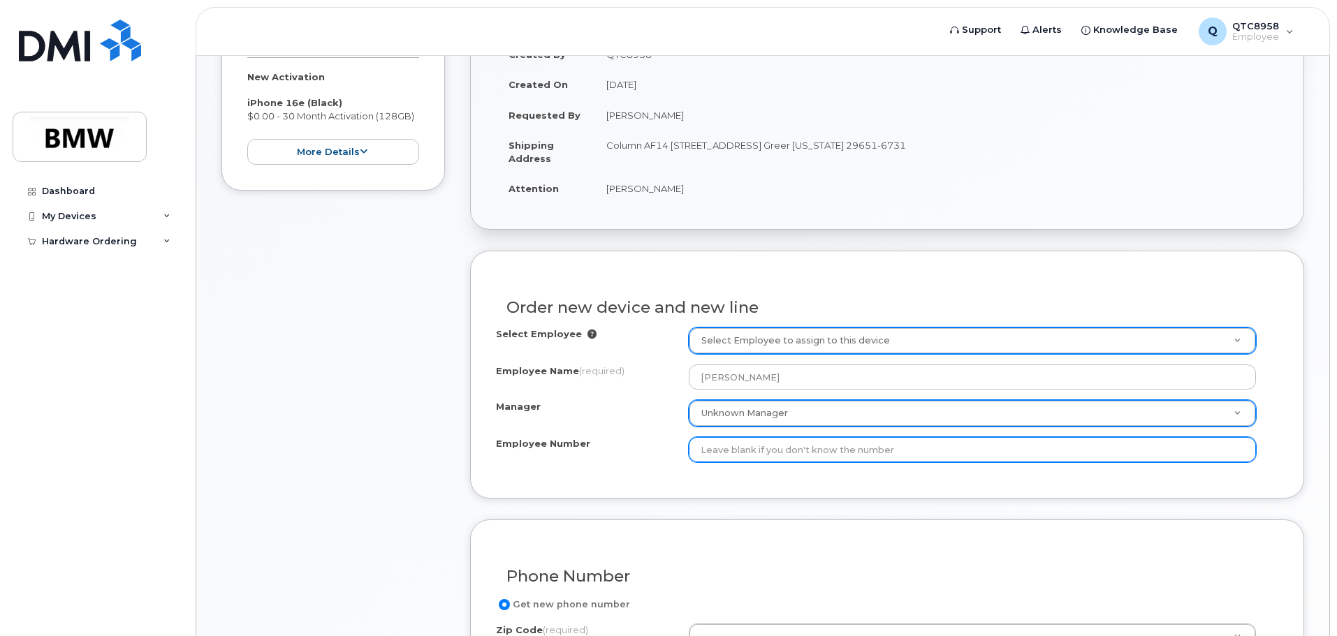
click at [818, 452] on input "Employee Number" at bounding box center [972, 449] width 567 height 25
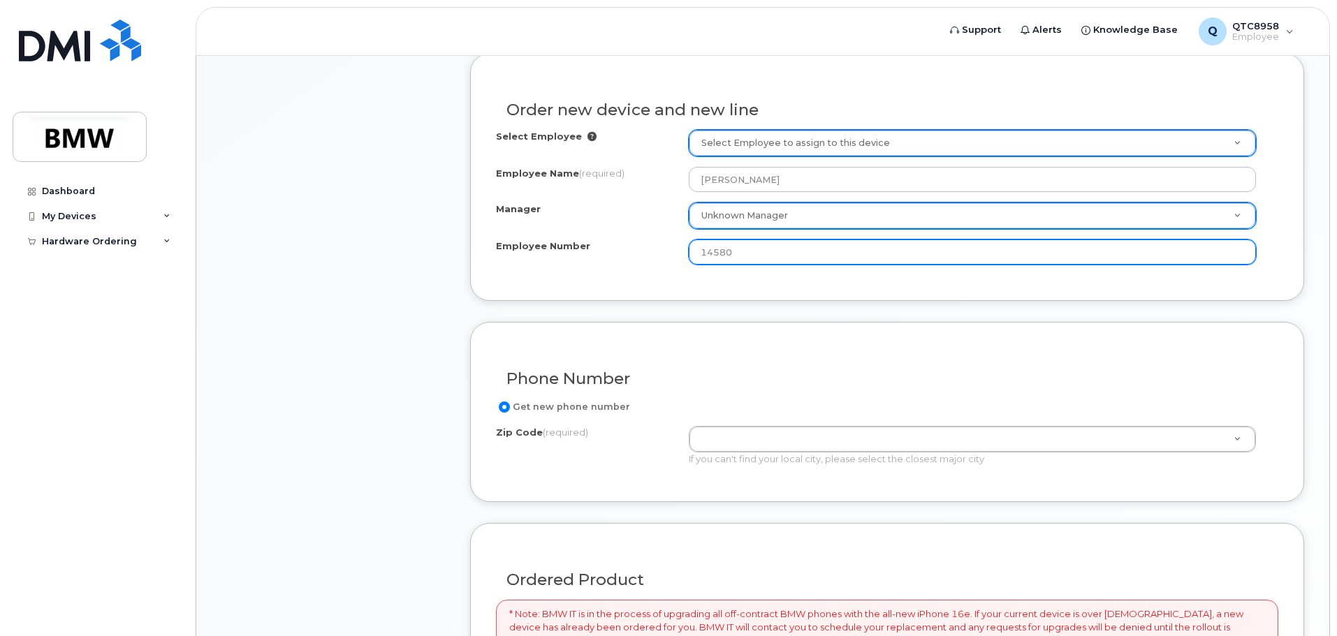
scroll to position [489, 0]
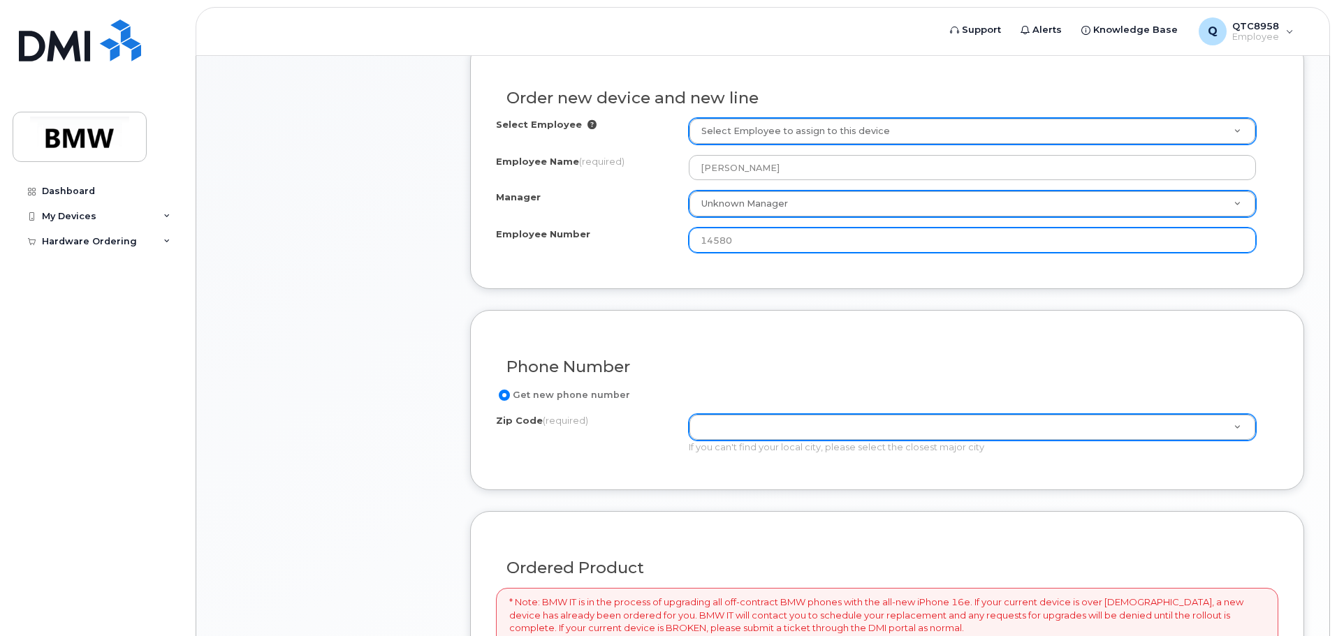
type input "14580"
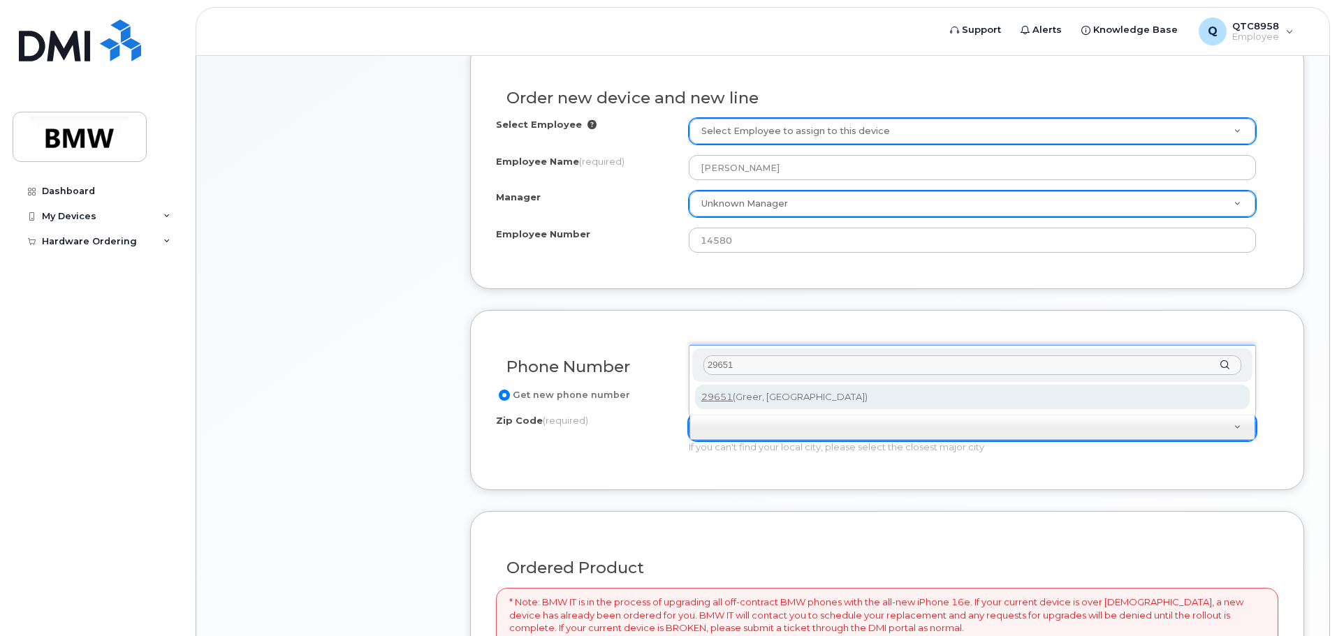
type input "29651"
type input "29651 (Greer, SC)"
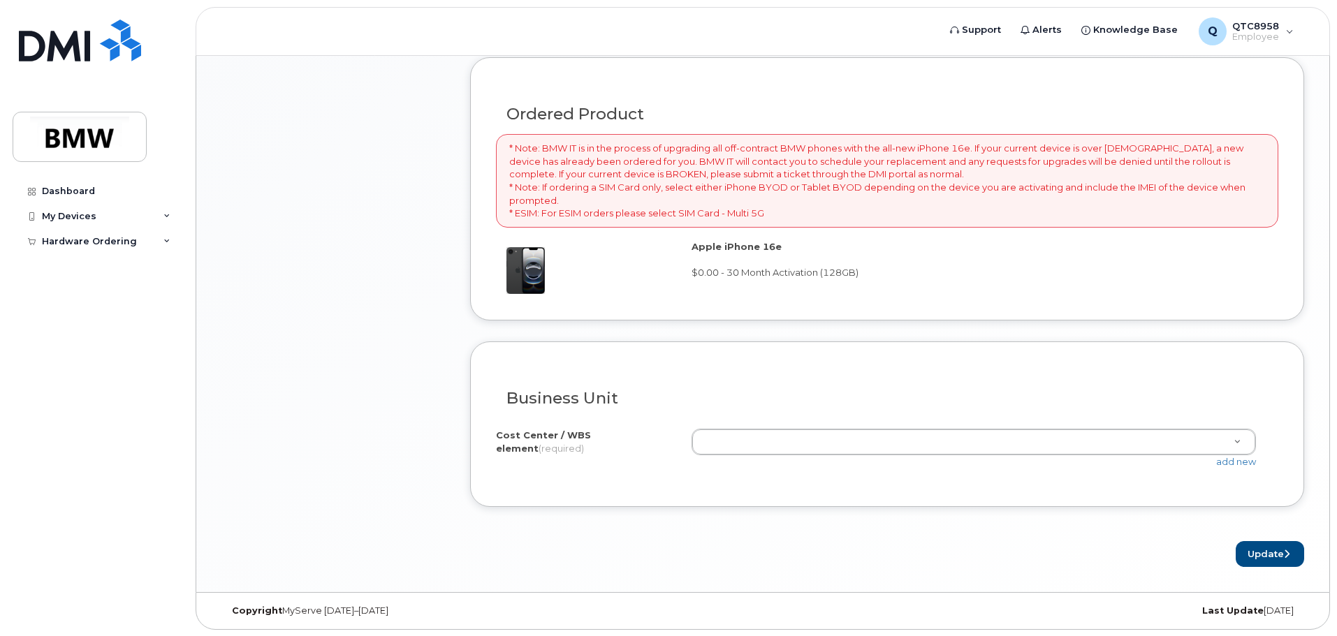
scroll to position [944, 0]
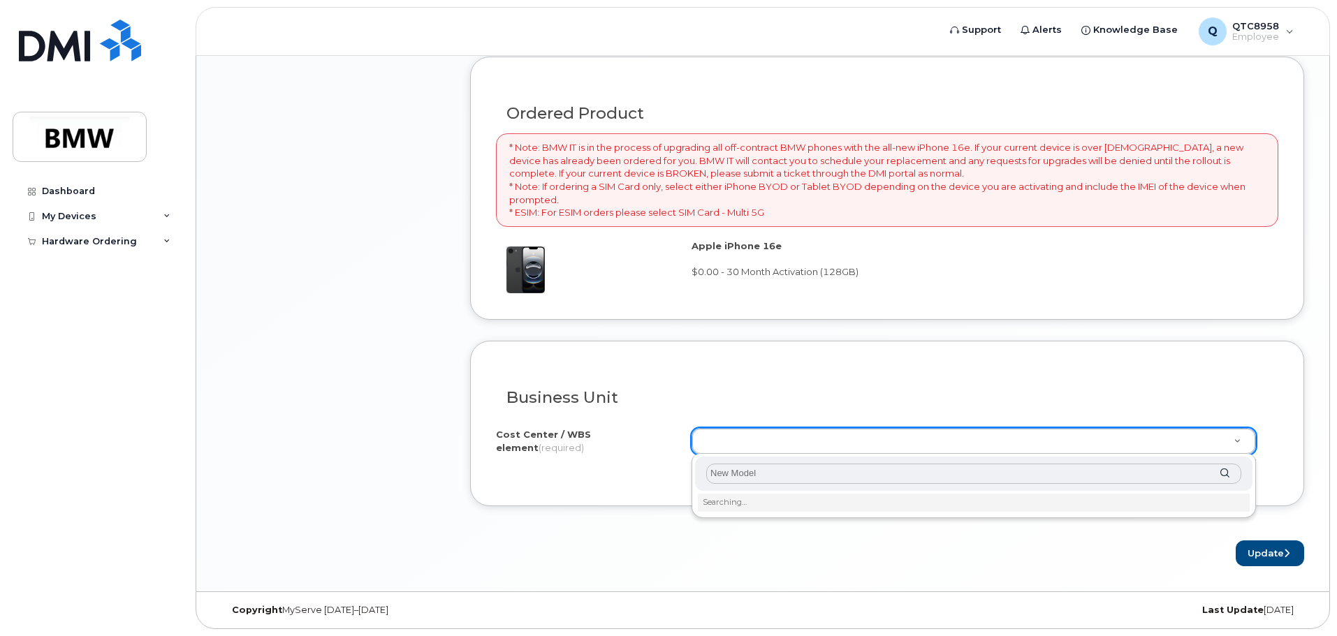
type input "New Model"
type input "T"
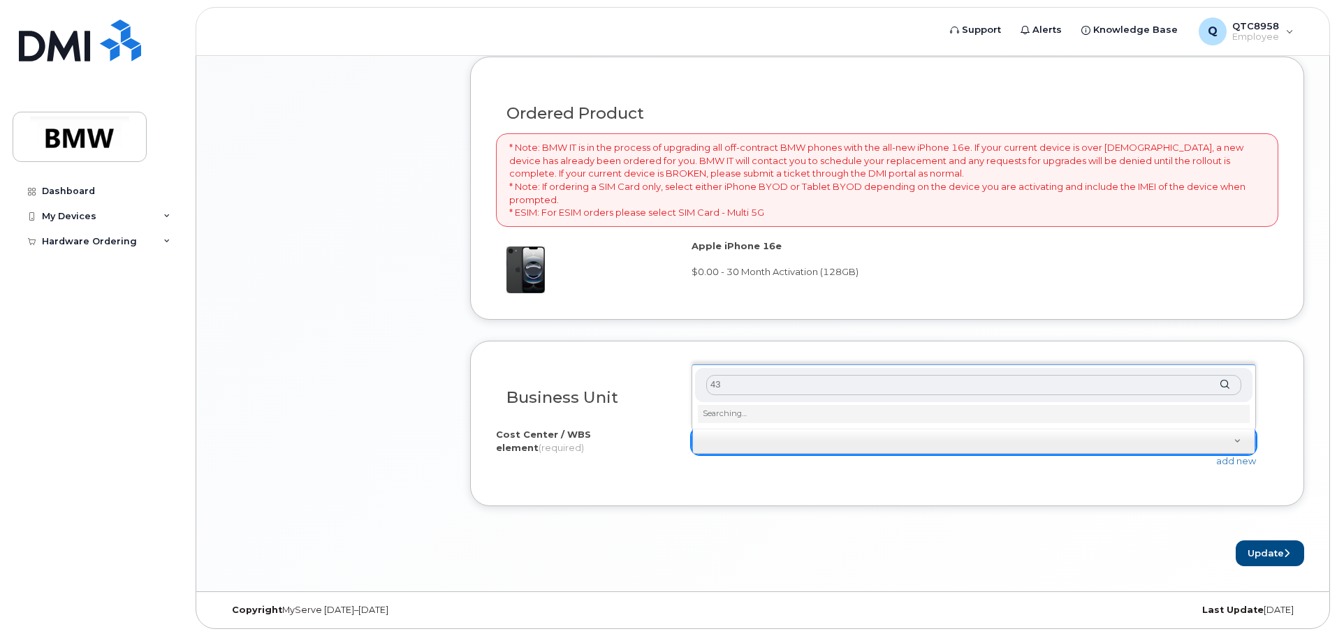
type input "4"
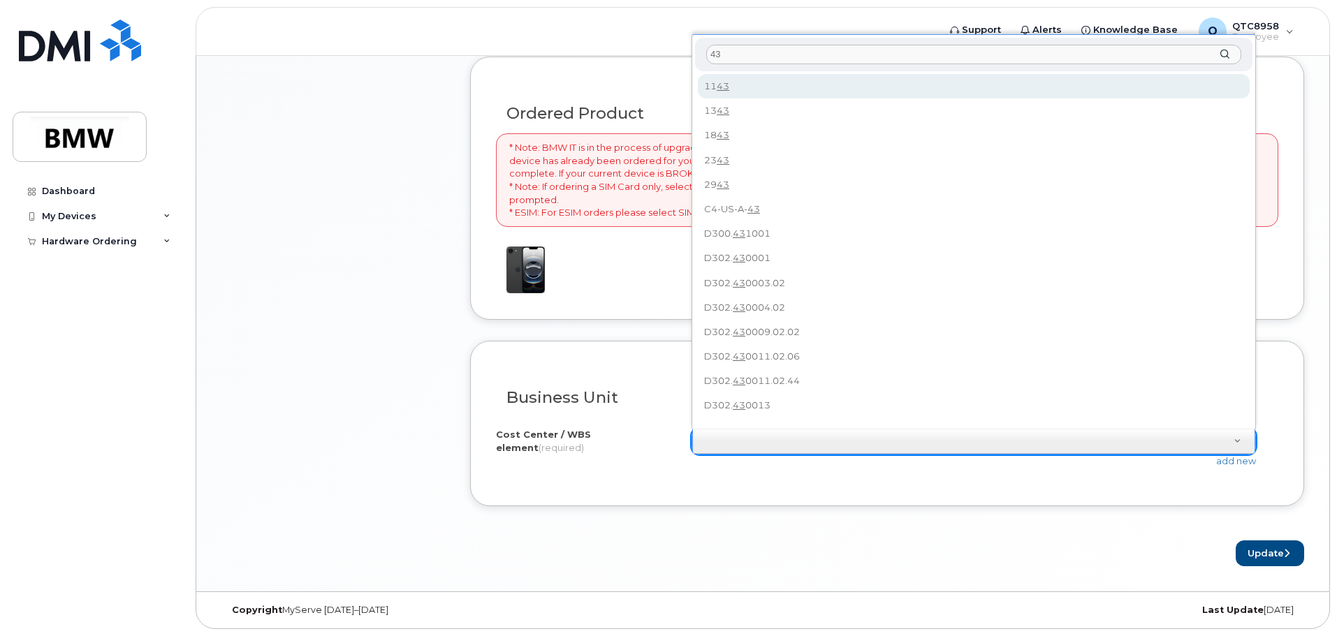
type input "4"
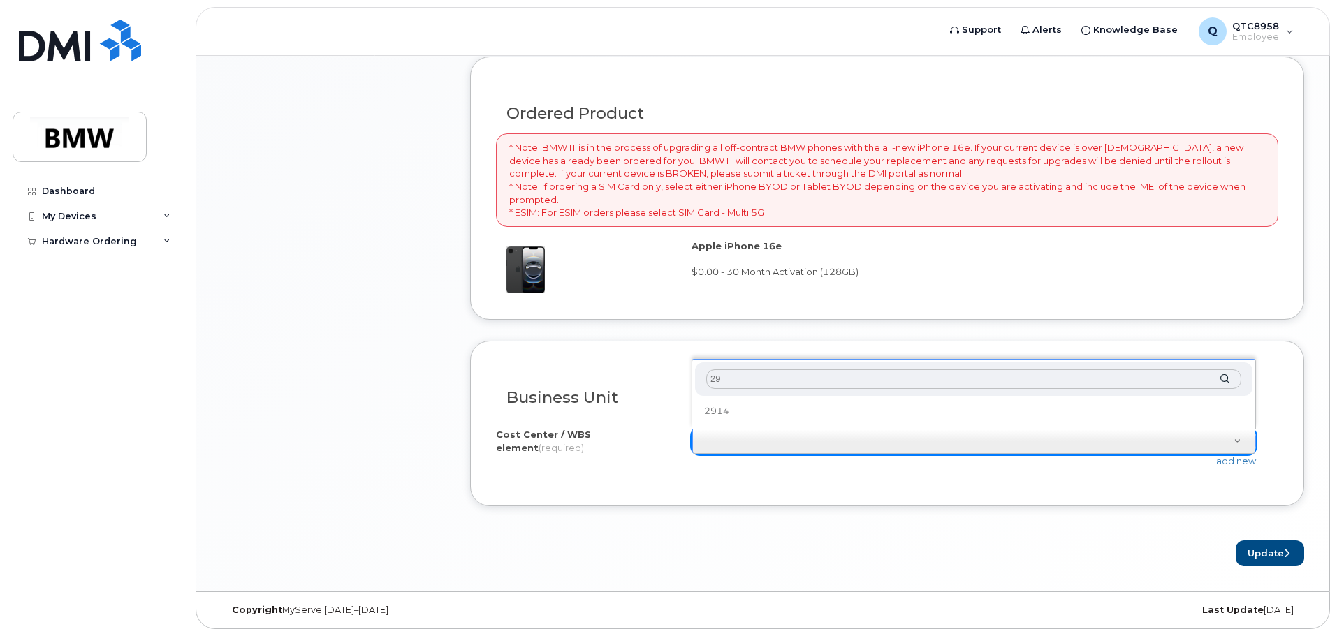
type input "2"
type input "25"
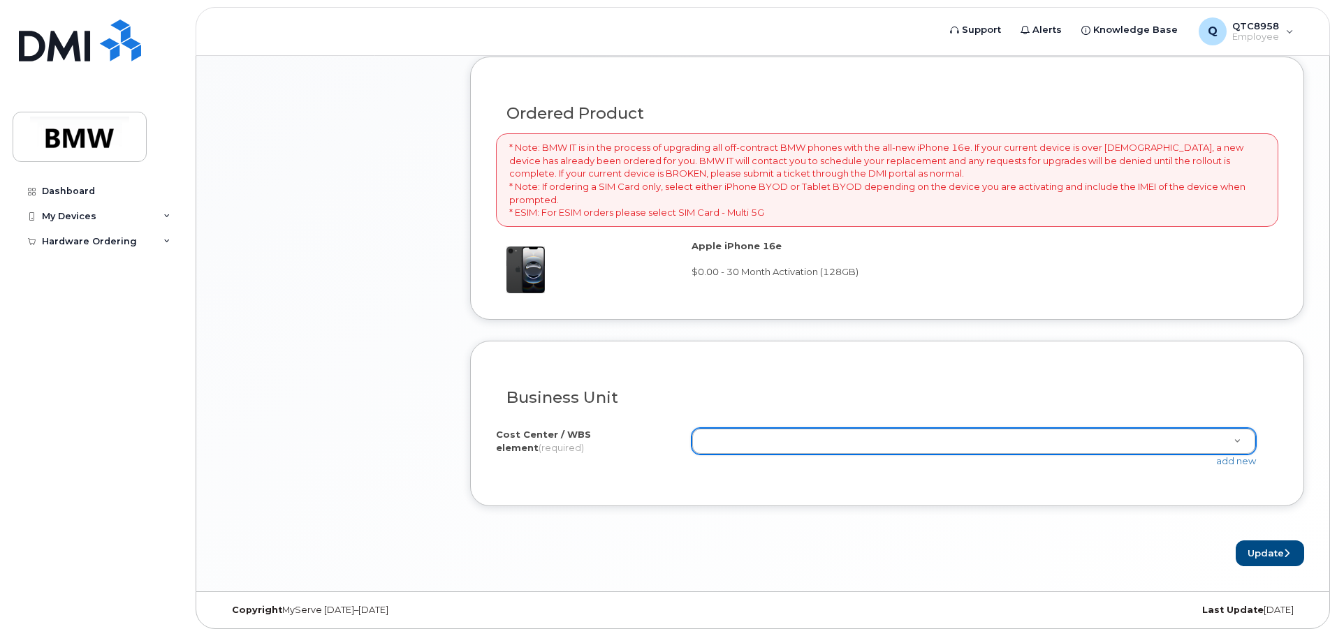
type input "2"
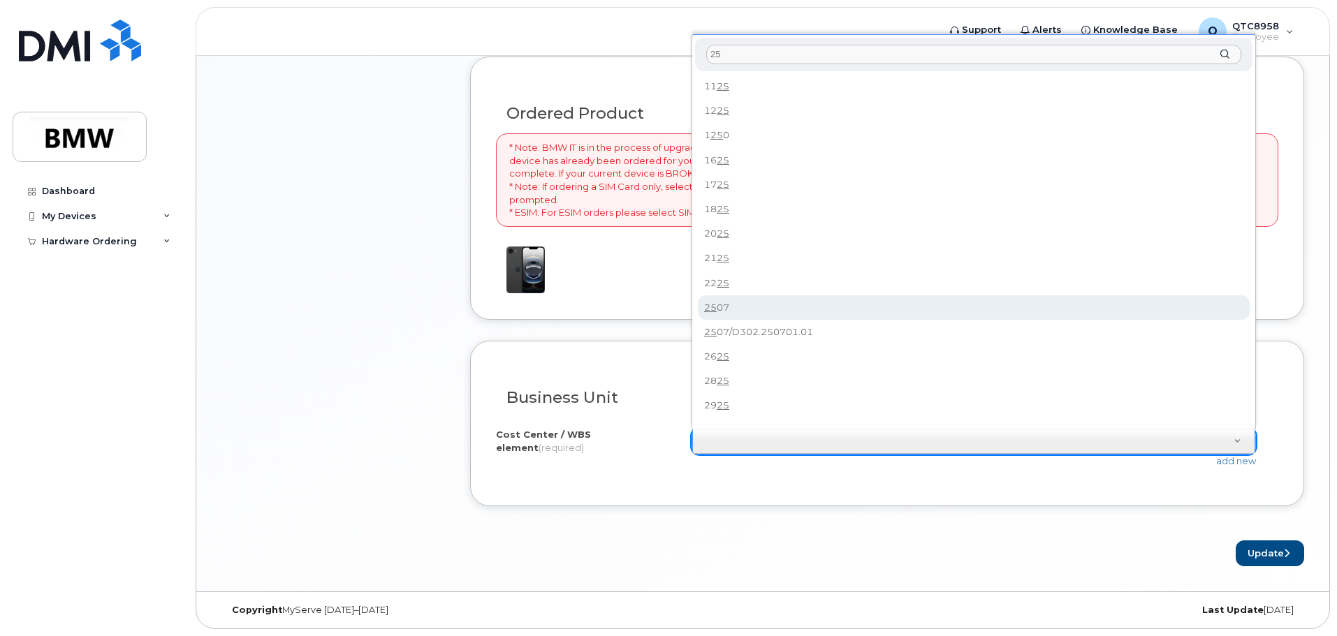
type input "25"
type input "2507"
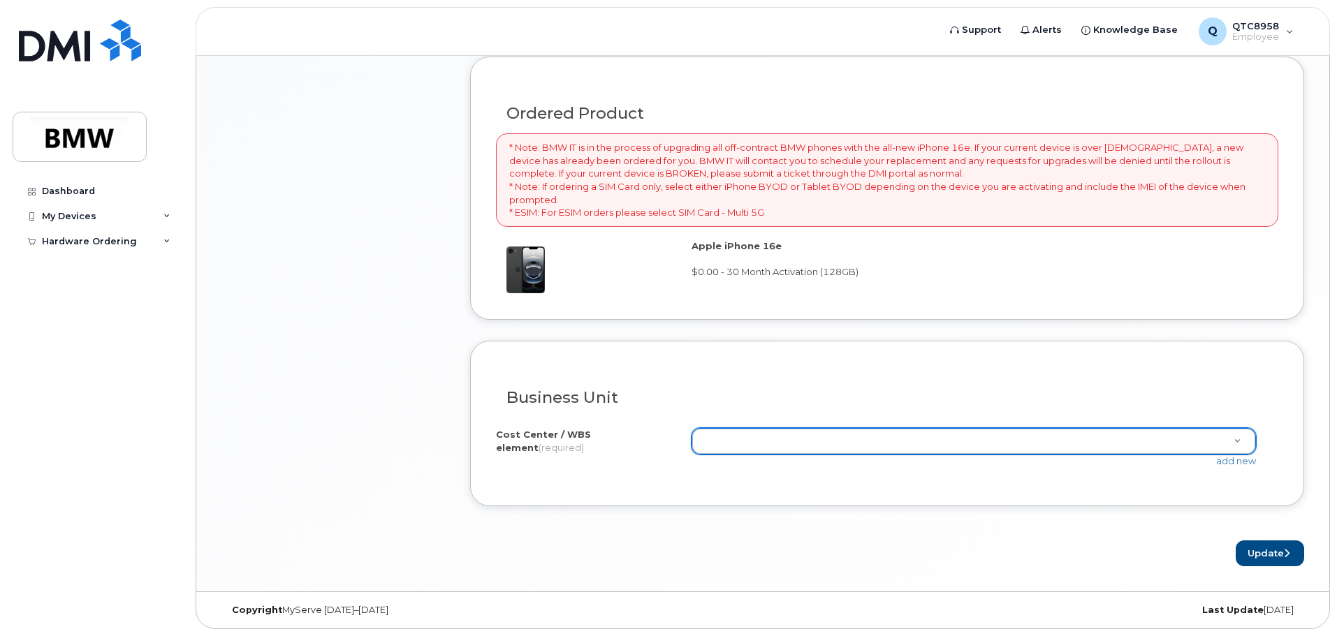
type input "1"
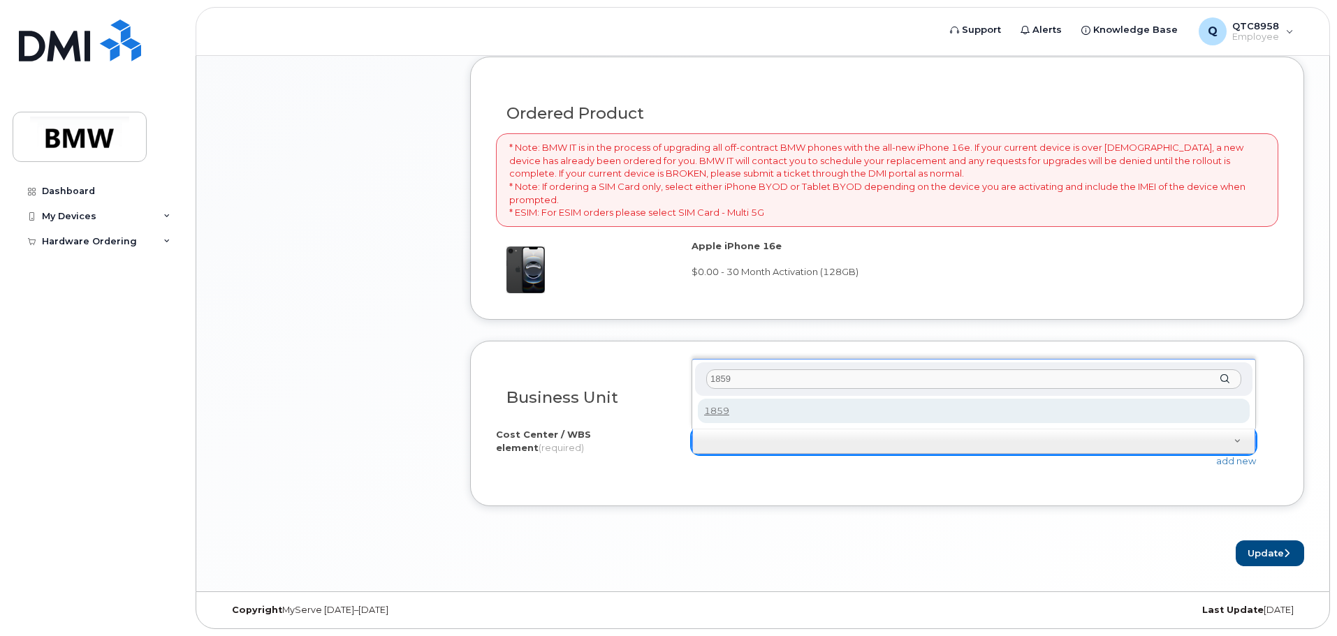
type input "1859"
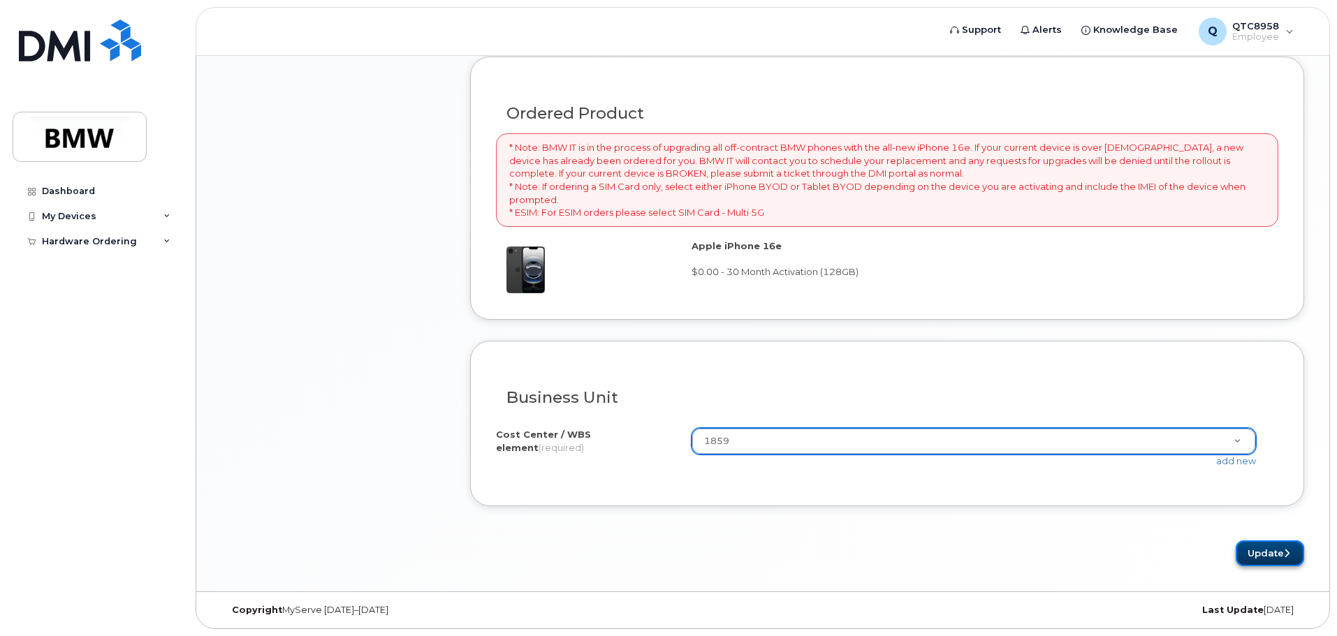
click at [1244, 550] on button "Update" at bounding box center [1270, 554] width 68 height 26
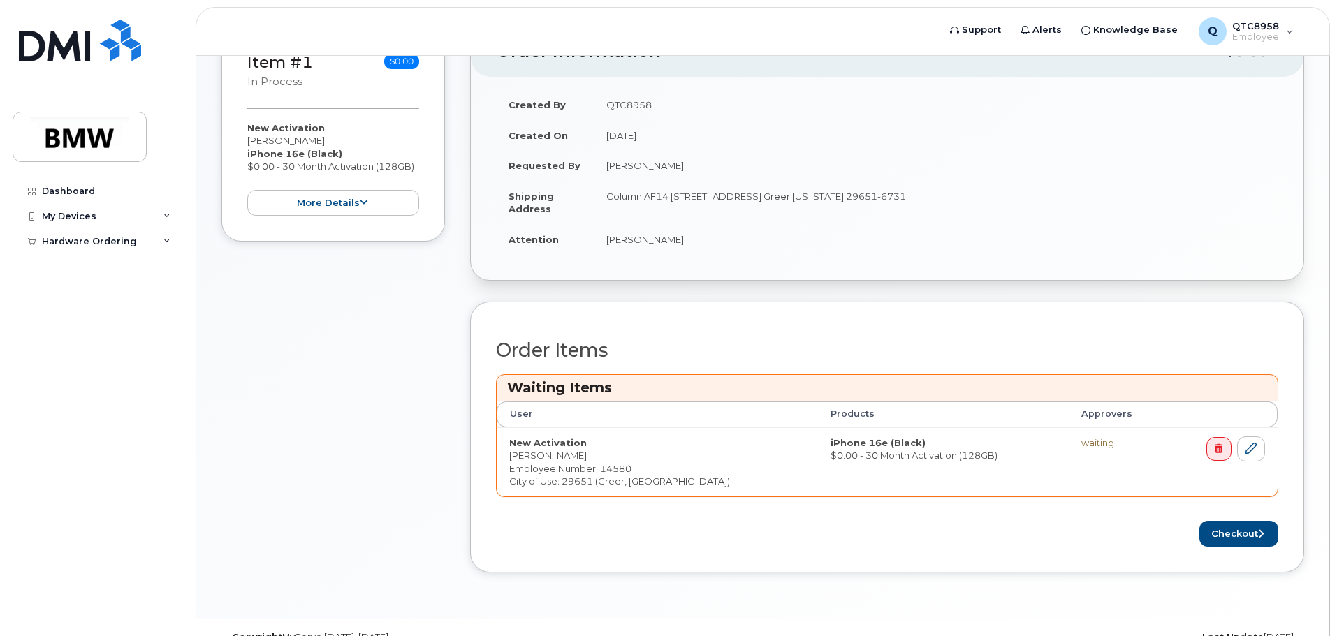
scroll to position [316, 0]
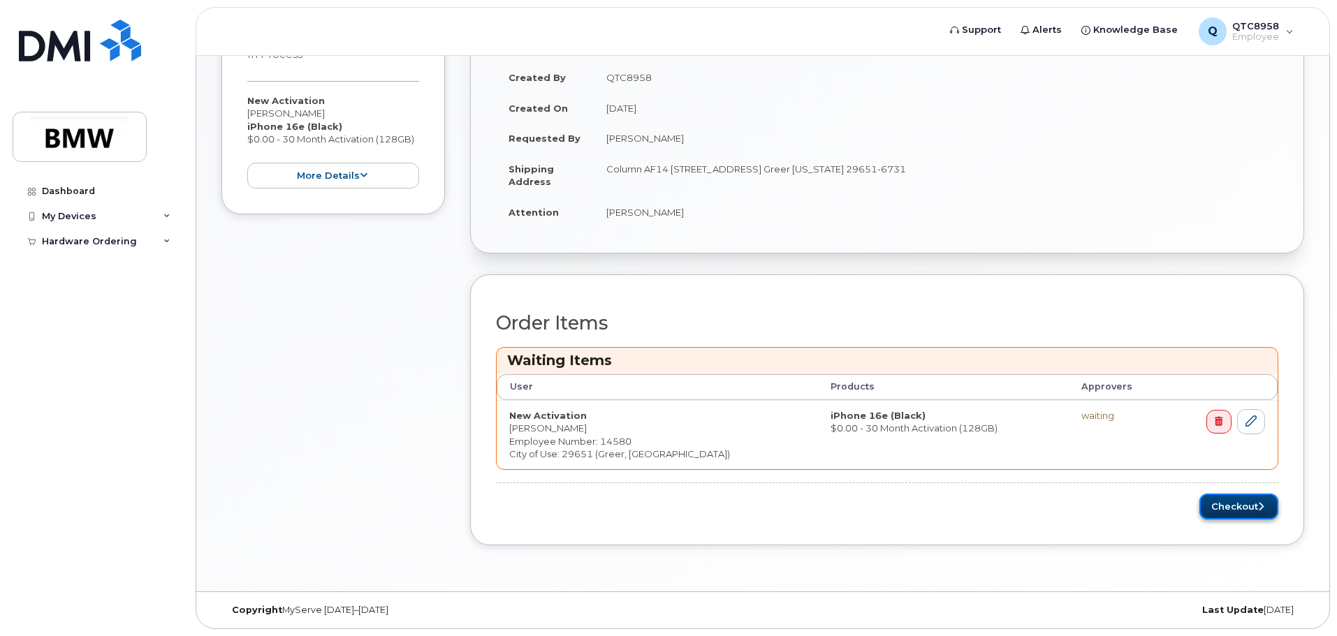
click at [1222, 507] on button "Checkout" at bounding box center [1239, 507] width 79 height 26
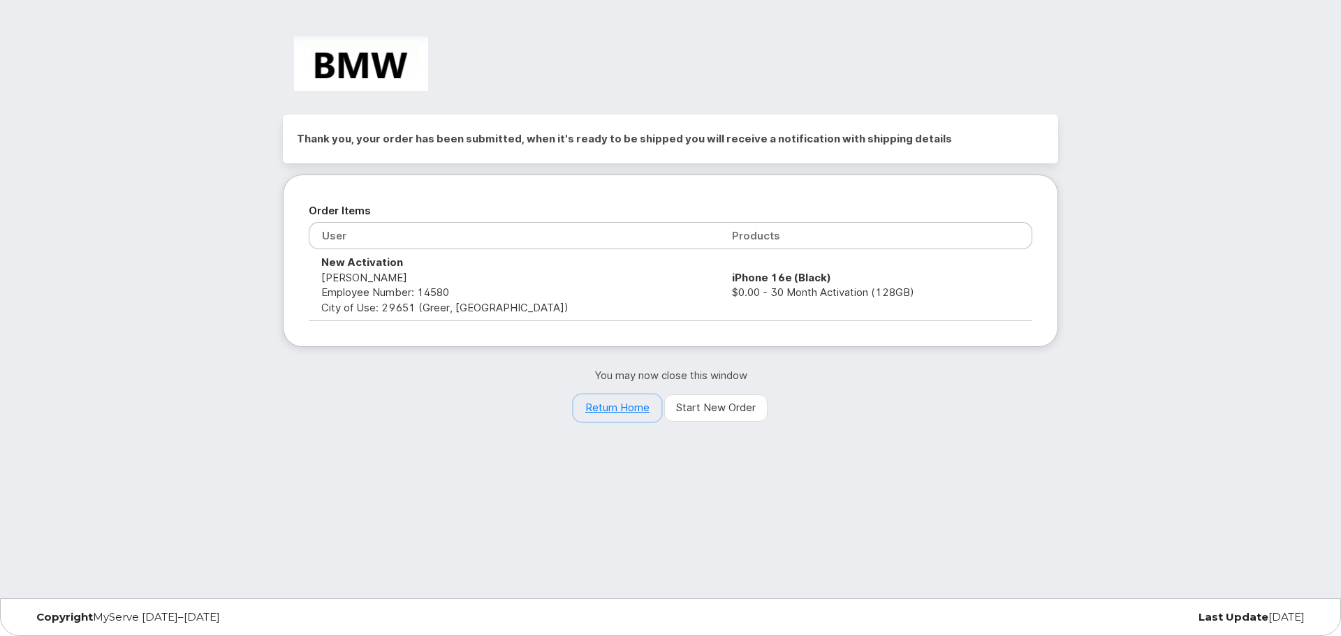
click at [613, 411] on link "Return Home" at bounding box center [618, 409] width 88 height 28
